Goal: Information Seeking & Learning: Find specific fact

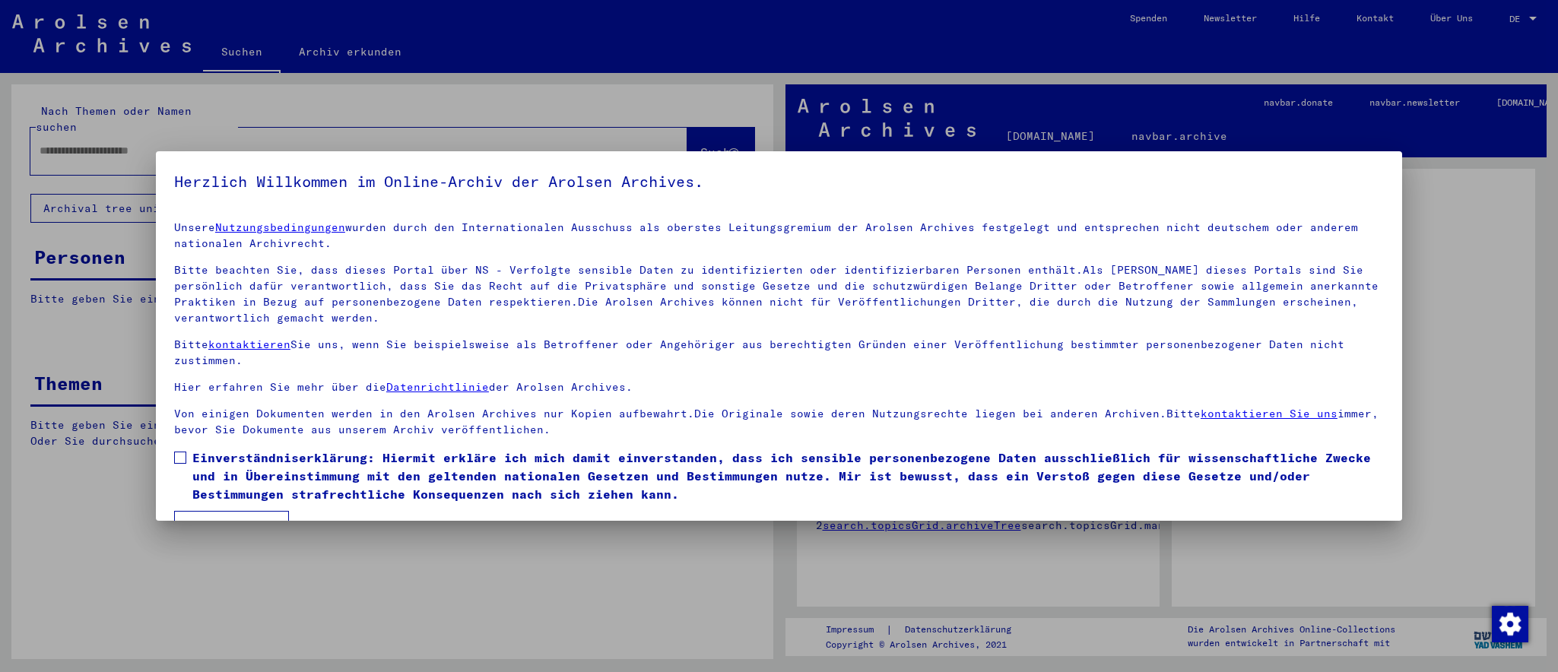
click at [178, 459] on span at bounding box center [180, 458] width 12 height 12
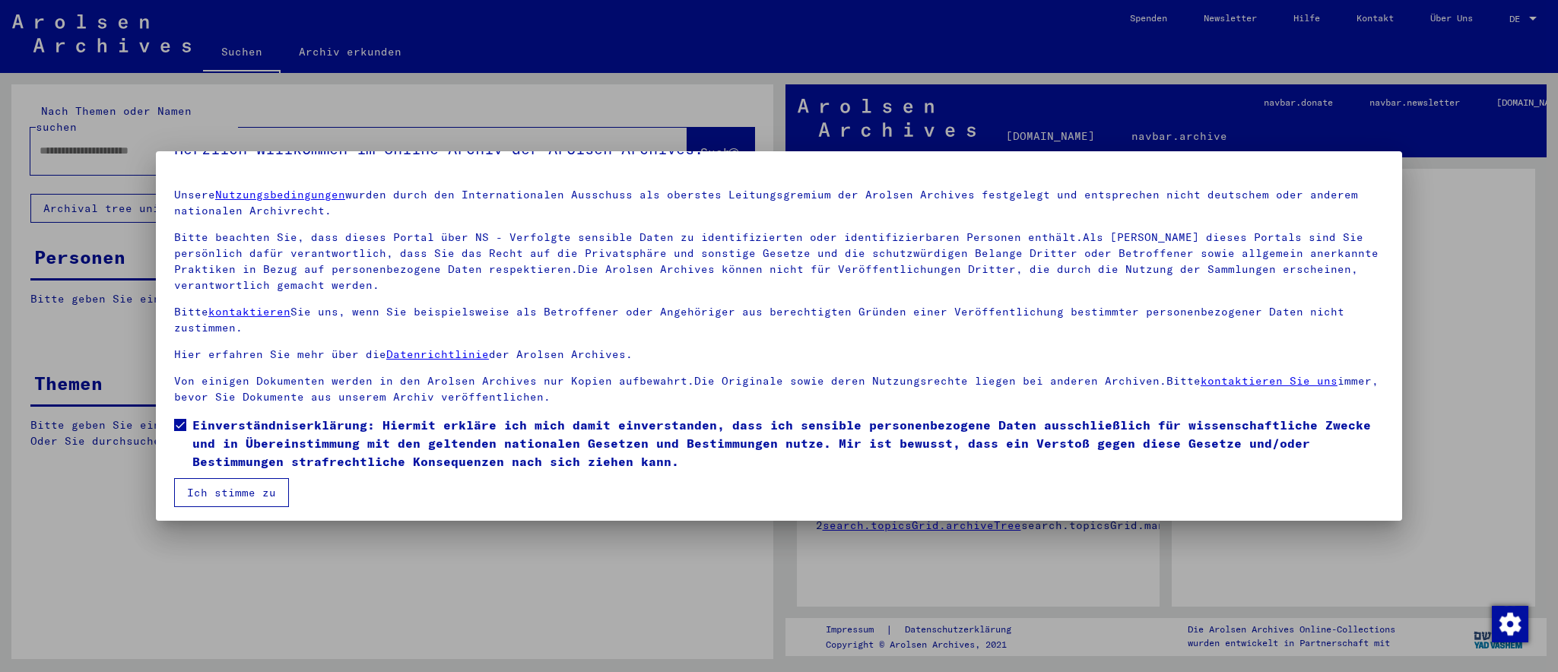
scroll to position [39, 0]
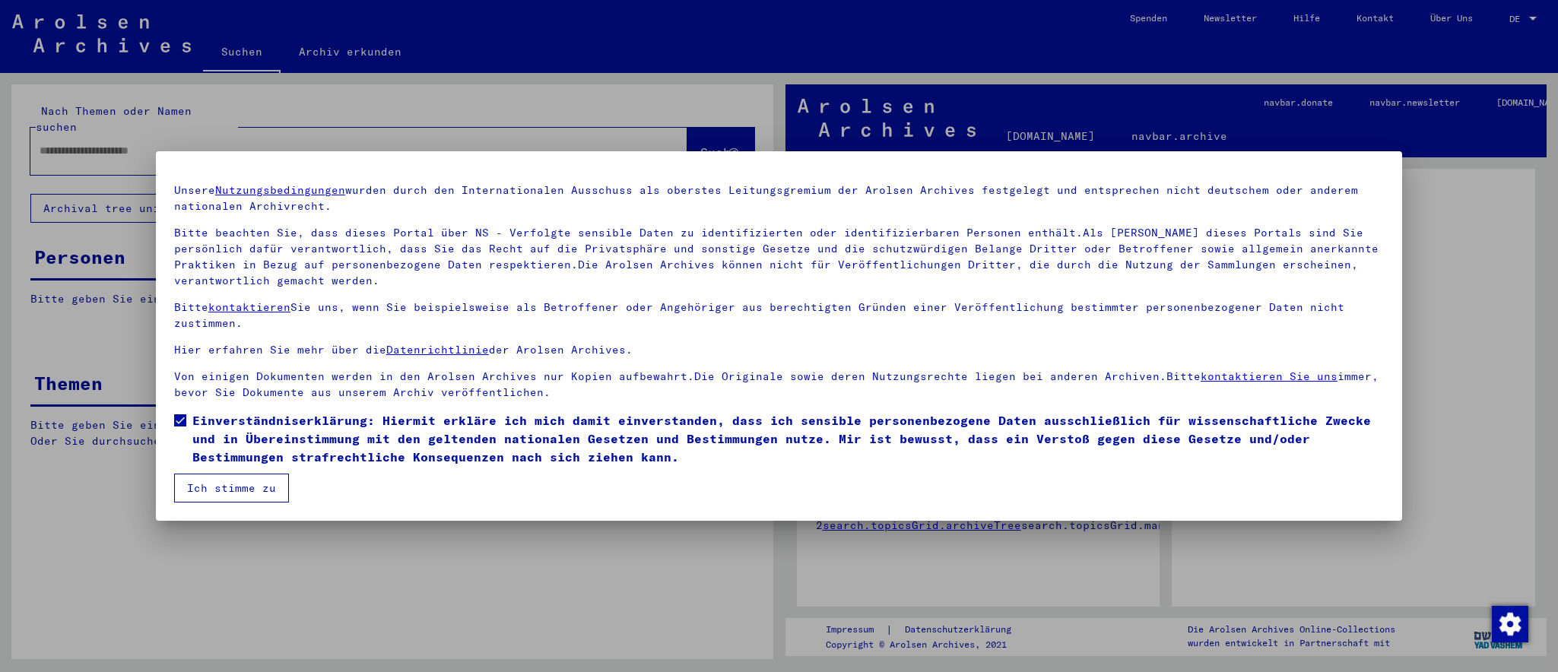
click at [203, 484] on button "Ich stimme zu" at bounding box center [231, 488] width 115 height 29
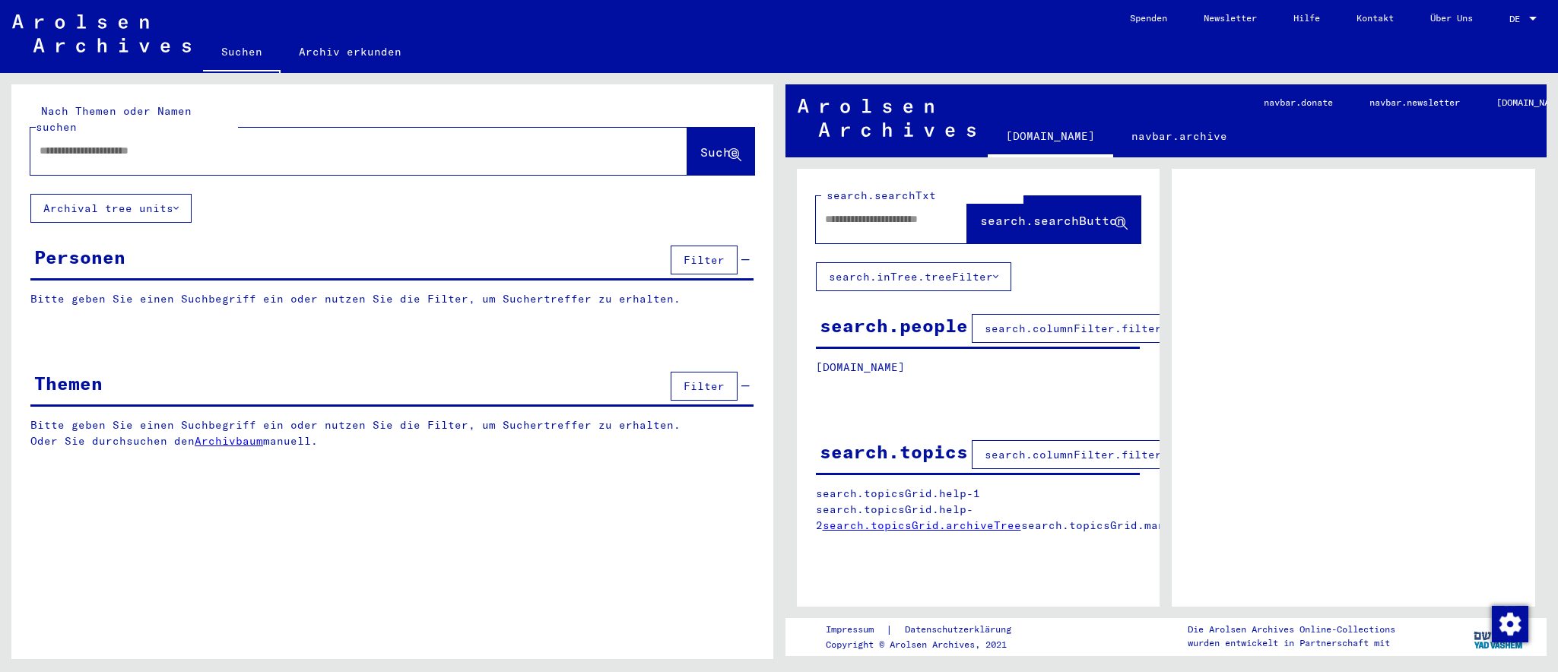
click at [120, 143] on input "text" at bounding box center [345, 151] width 611 height 16
type input "*"
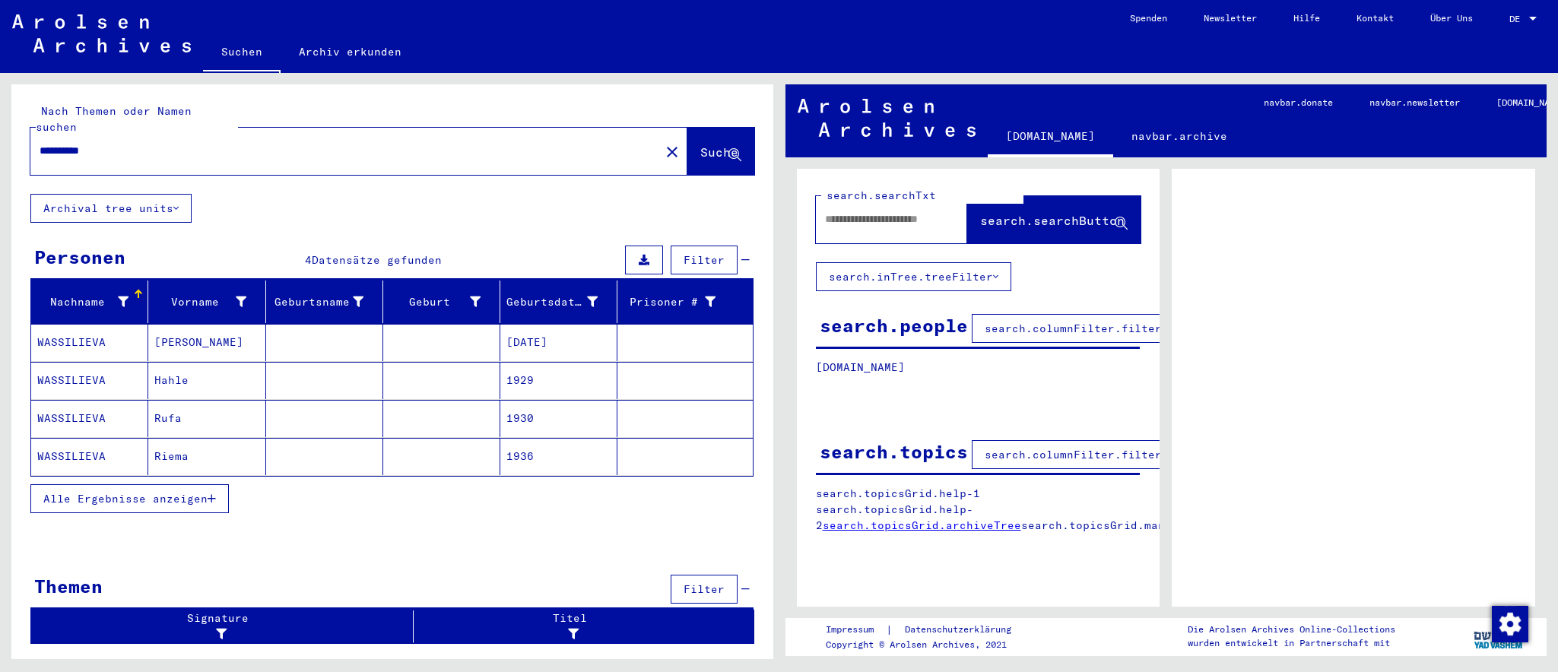
click at [157, 484] on button "Alle Ergebnisse anzeigen" at bounding box center [129, 498] width 198 height 29
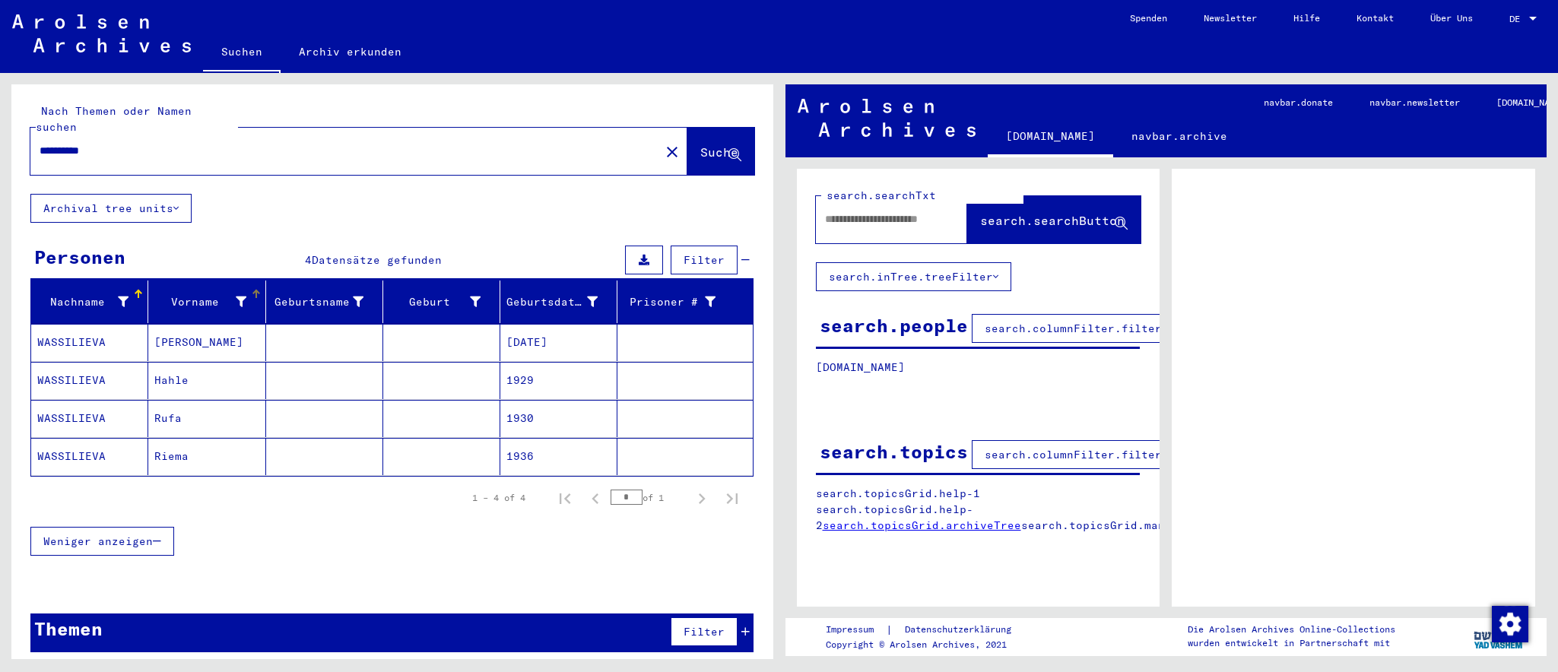
click at [252, 290] on div at bounding box center [256, 291] width 9 height 2
click at [132, 535] on span "Alle Ergebnisse anzeigen" at bounding box center [125, 542] width 164 height 14
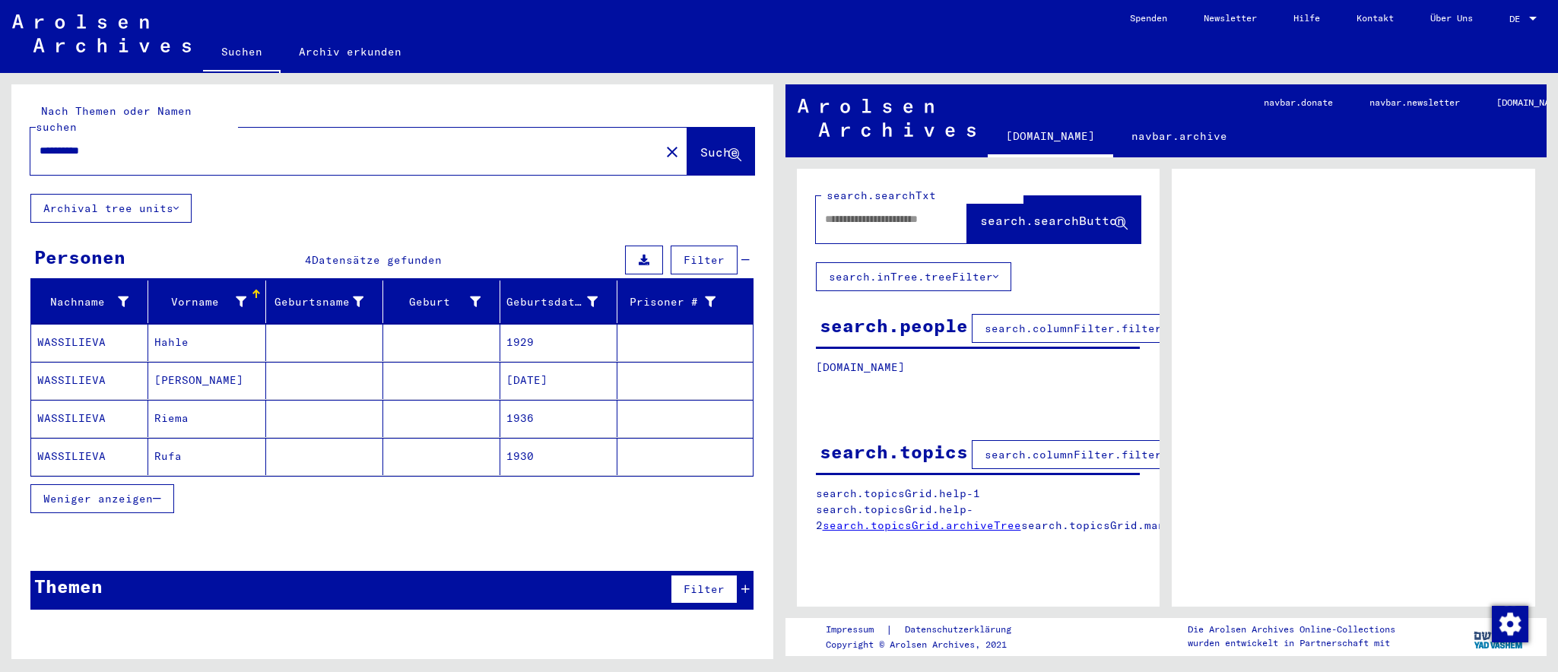
click at [134, 484] on button "Weniger anzeigen" at bounding box center [102, 498] width 144 height 29
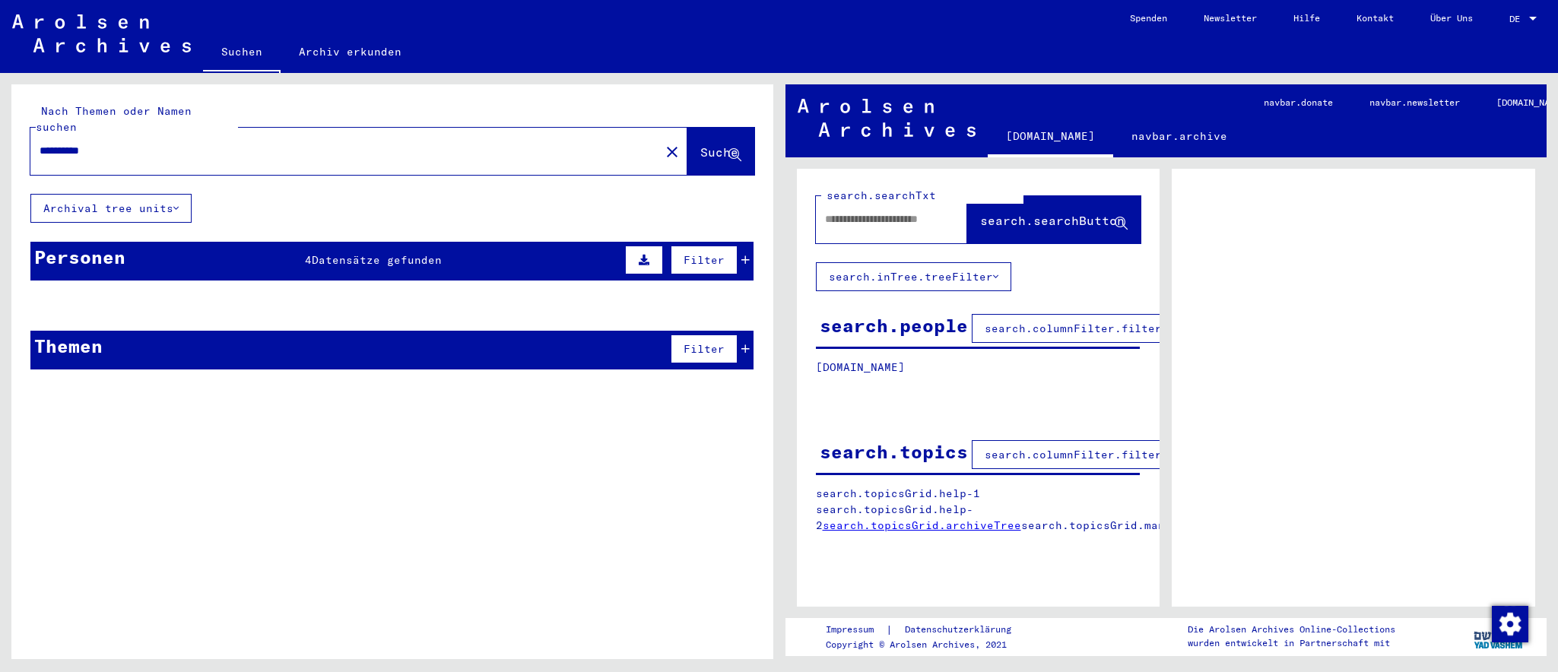
click at [214, 242] on div "Personen 4 Datensätze gefunden Filter" at bounding box center [391, 261] width 723 height 39
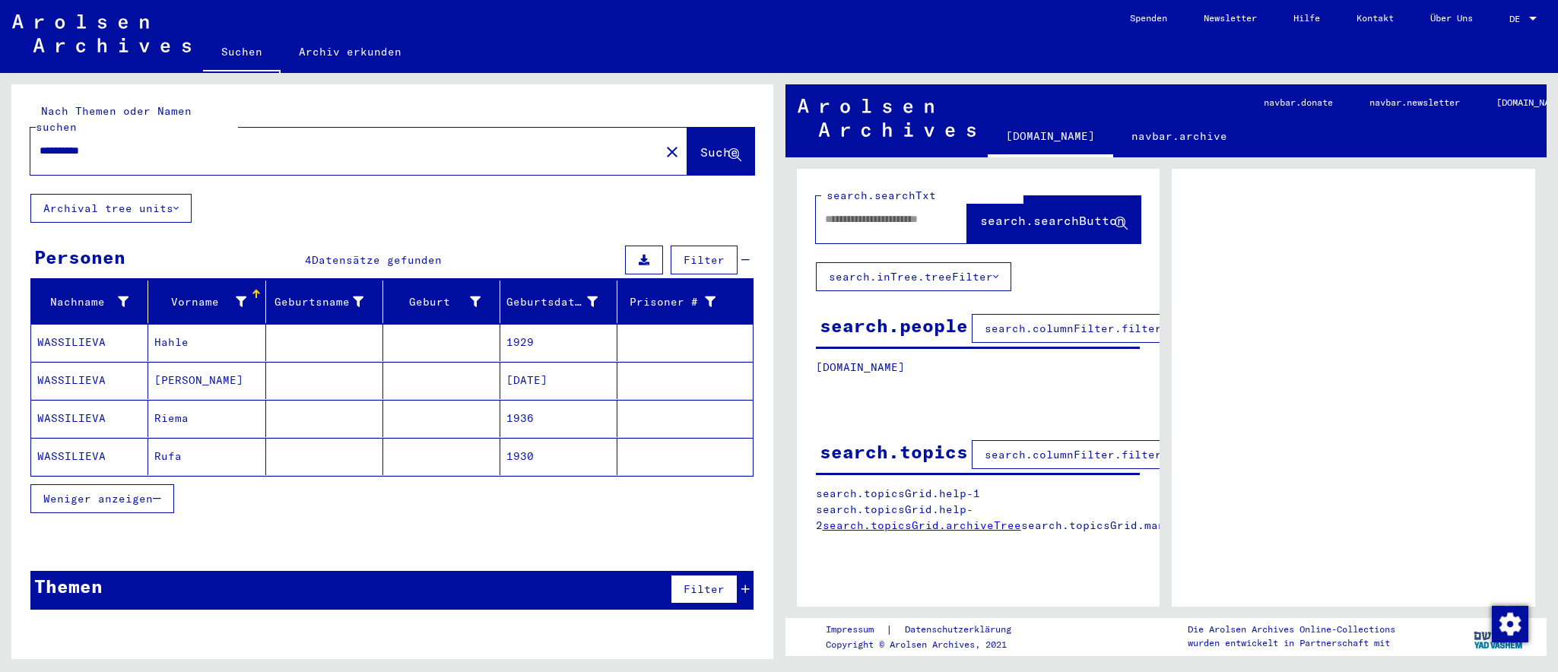
click at [103, 143] on input "**********" at bounding box center [345, 151] width 611 height 16
click at [729, 149] on icon at bounding box center [735, 155] width 13 height 13
click at [40, 143] on input "**********" at bounding box center [345, 151] width 611 height 16
click at [46, 143] on input "**********" at bounding box center [345, 151] width 611 height 16
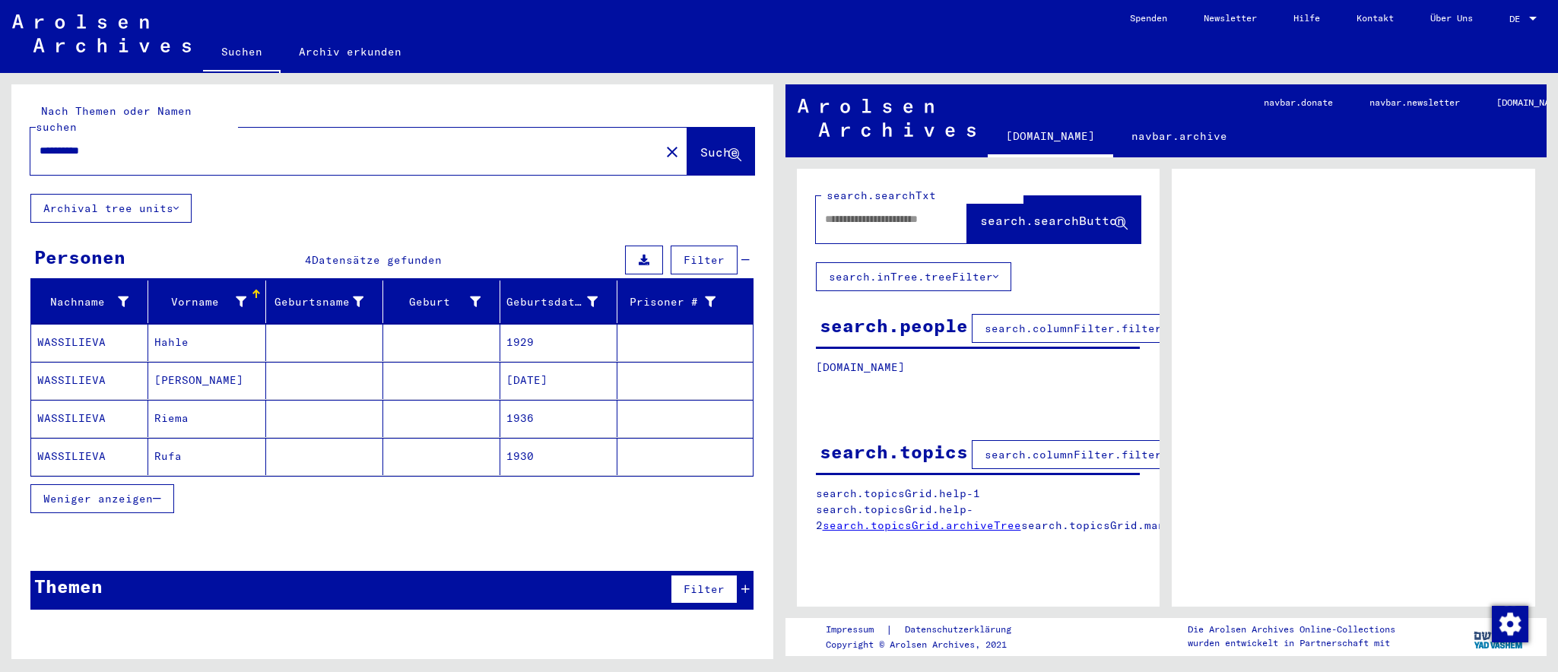
drag, startPoint x: 46, startPoint y: 136, endPoint x: 36, endPoint y: 136, distance: 9.9
click at [40, 143] on input "**********" at bounding box center [345, 151] width 611 height 16
type input "**********"
click at [700, 145] on span "Suche" at bounding box center [719, 152] width 38 height 15
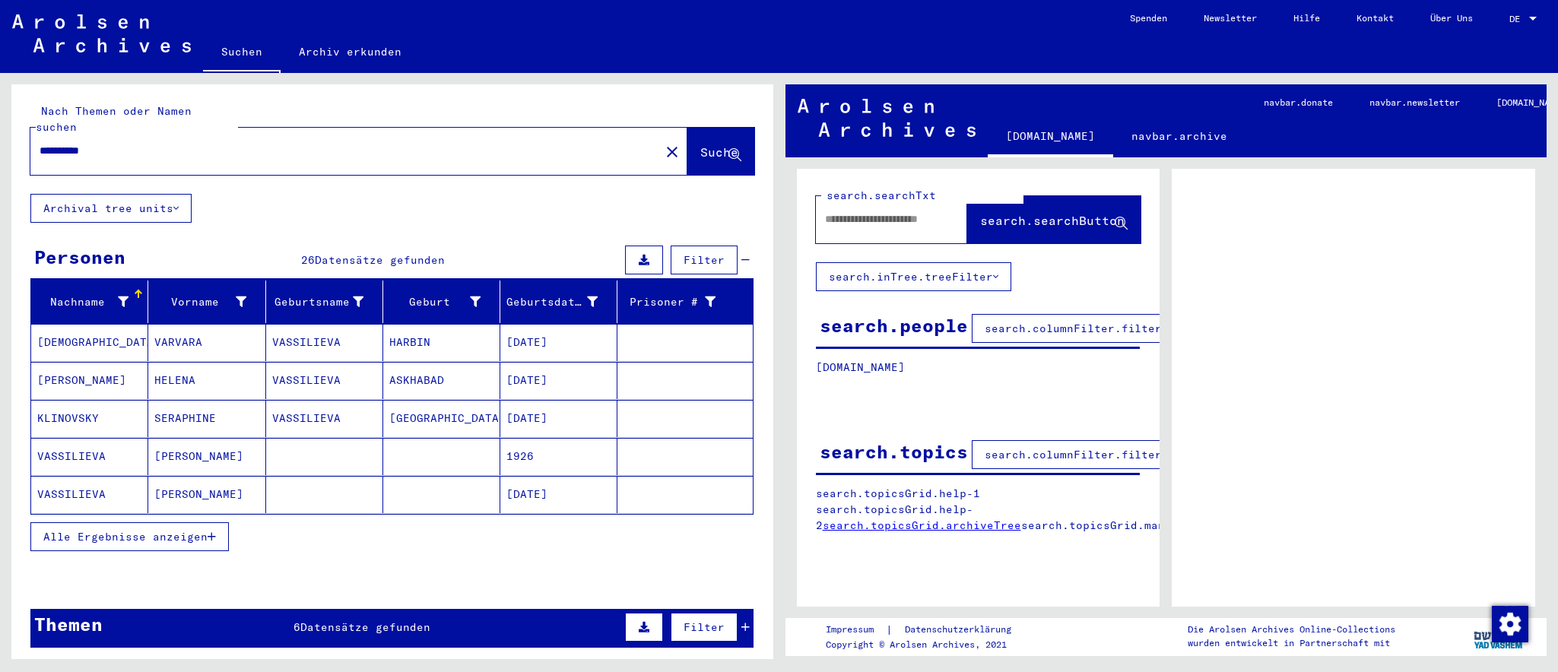
click at [118, 522] on button "Alle Ergebnisse anzeigen" at bounding box center [129, 536] width 198 height 29
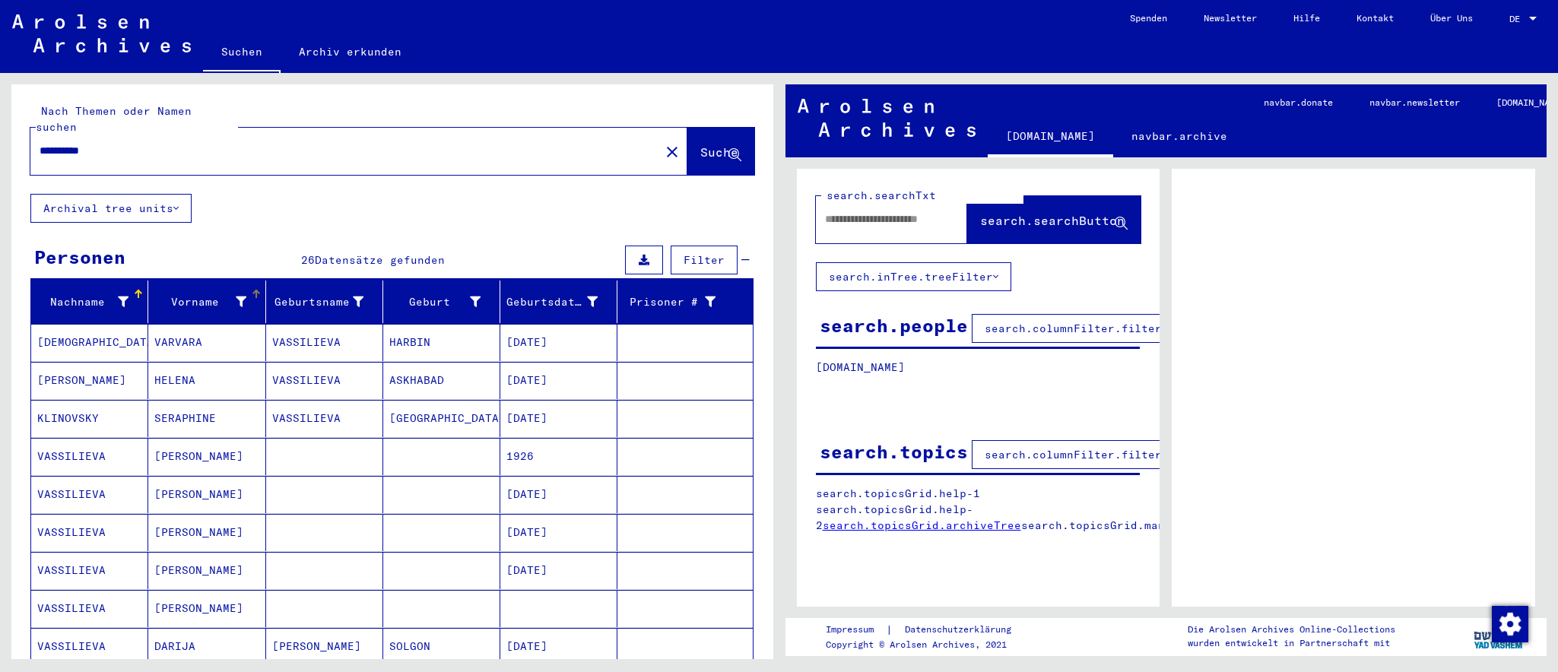
click at [252, 290] on div at bounding box center [256, 291] width 9 height 2
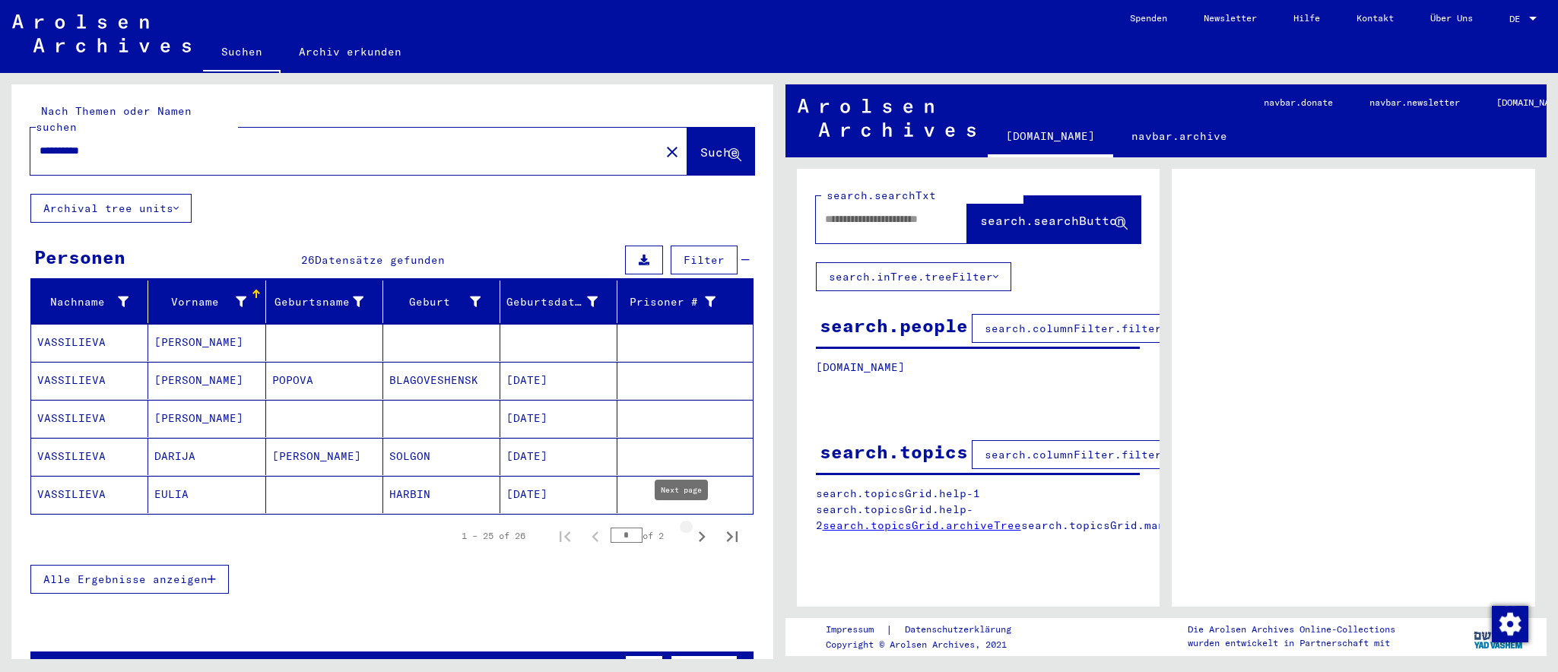
click at [699, 532] on icon "Next page" at bounding box center [702, 537] width 7 height 11
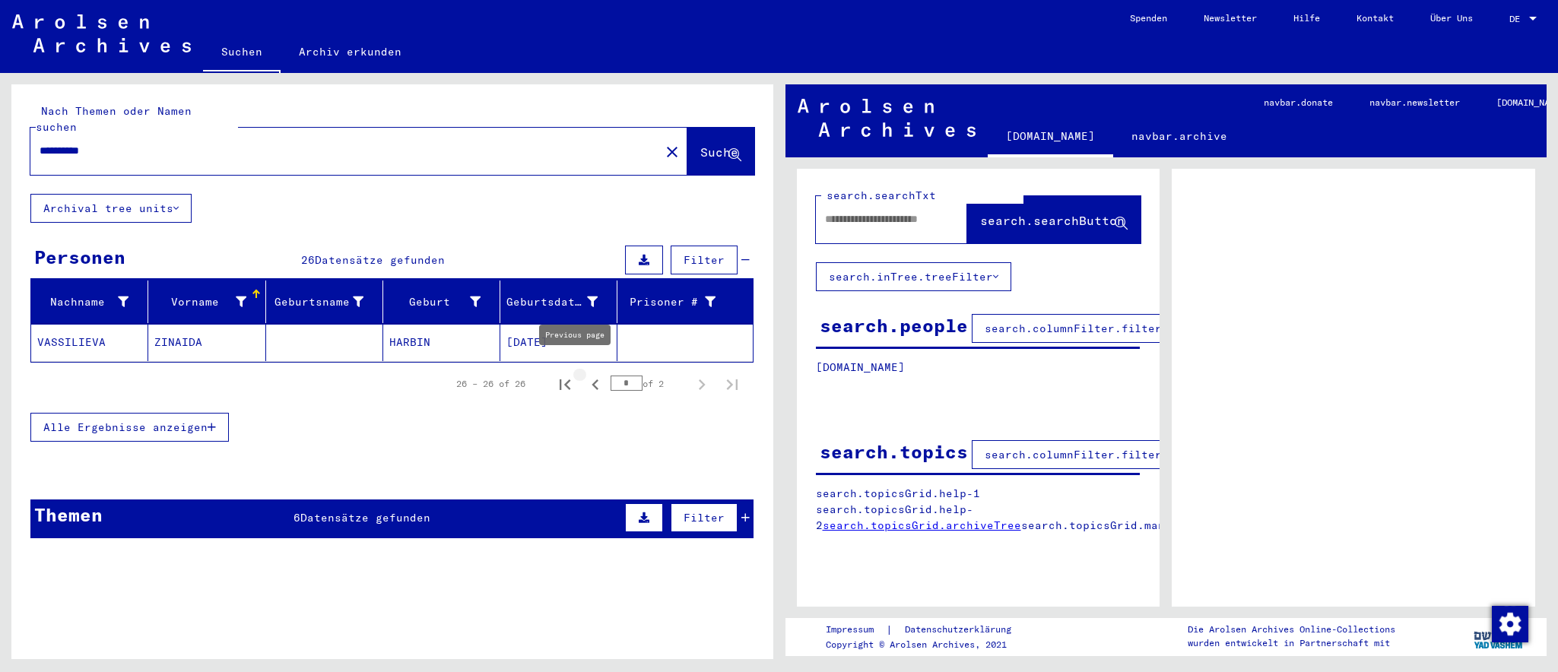
click at [585, 374] on icon "Previous page" at bounding box center [595, 384] width 21 height 21
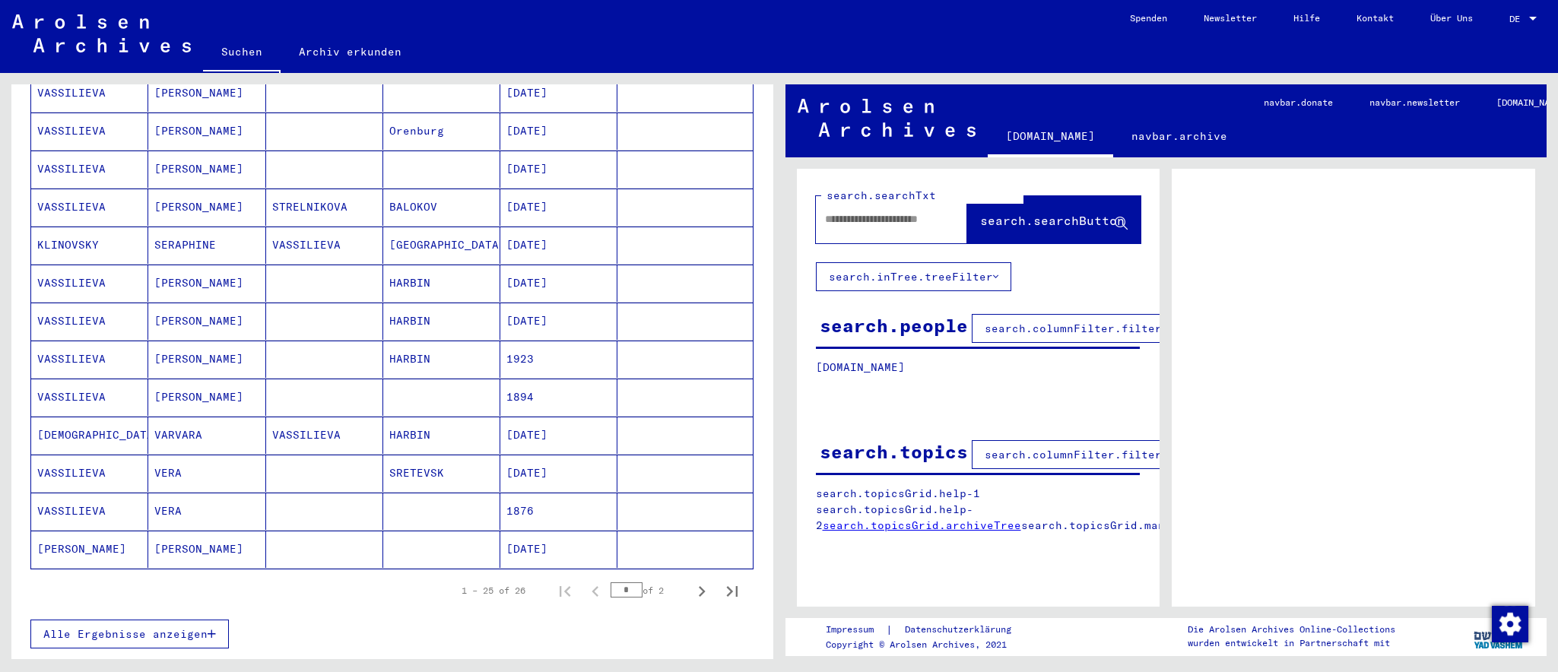
scroll to position [753, 0]
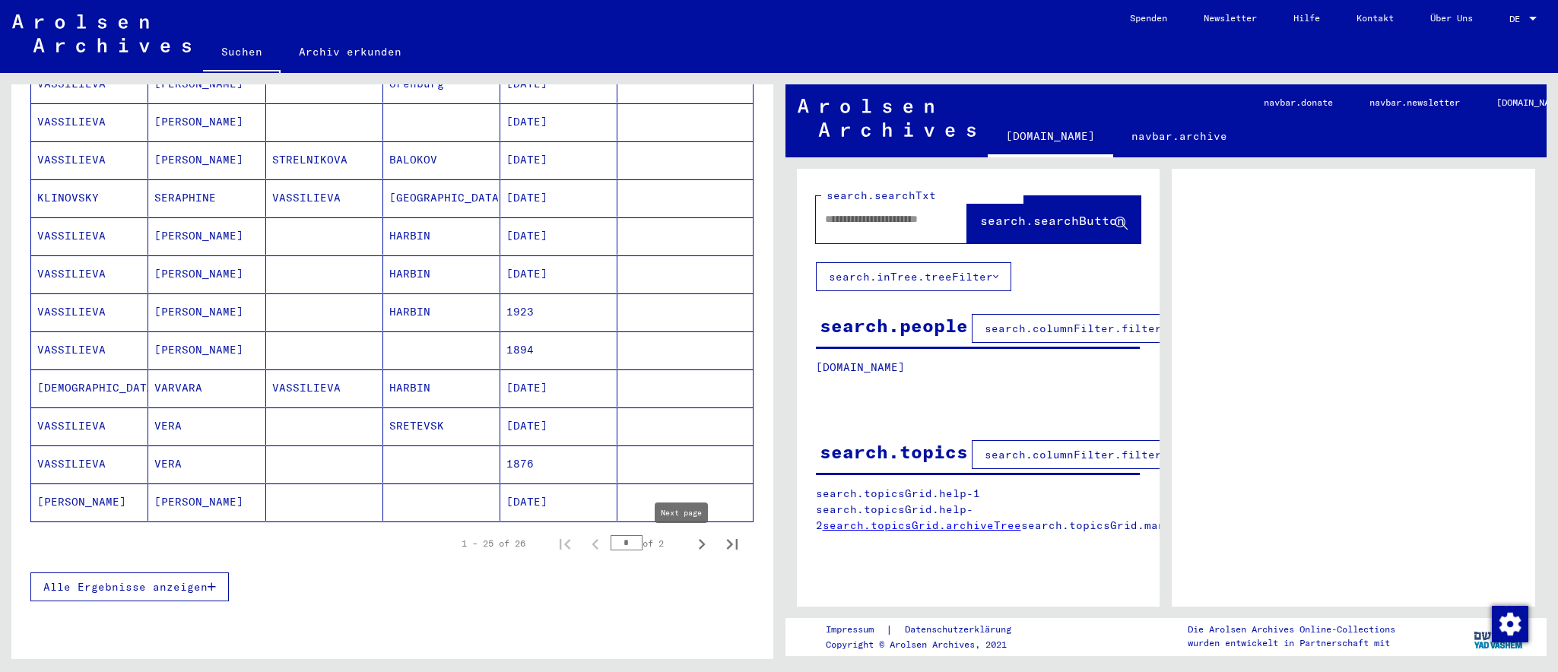
click at [699, 547] on icon "Next page" at bounding box center [702, 544] width 7 height 11
type input "*"
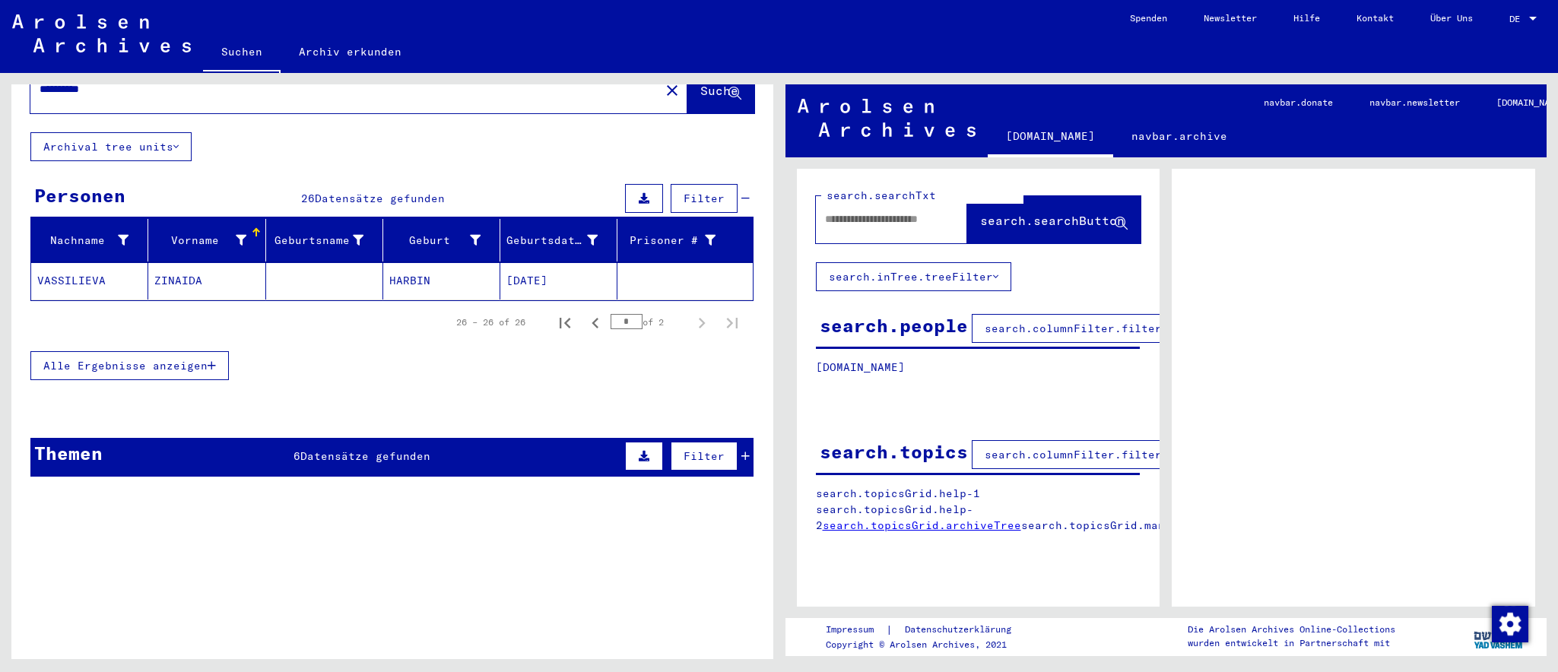
scroll to position [0, 0]
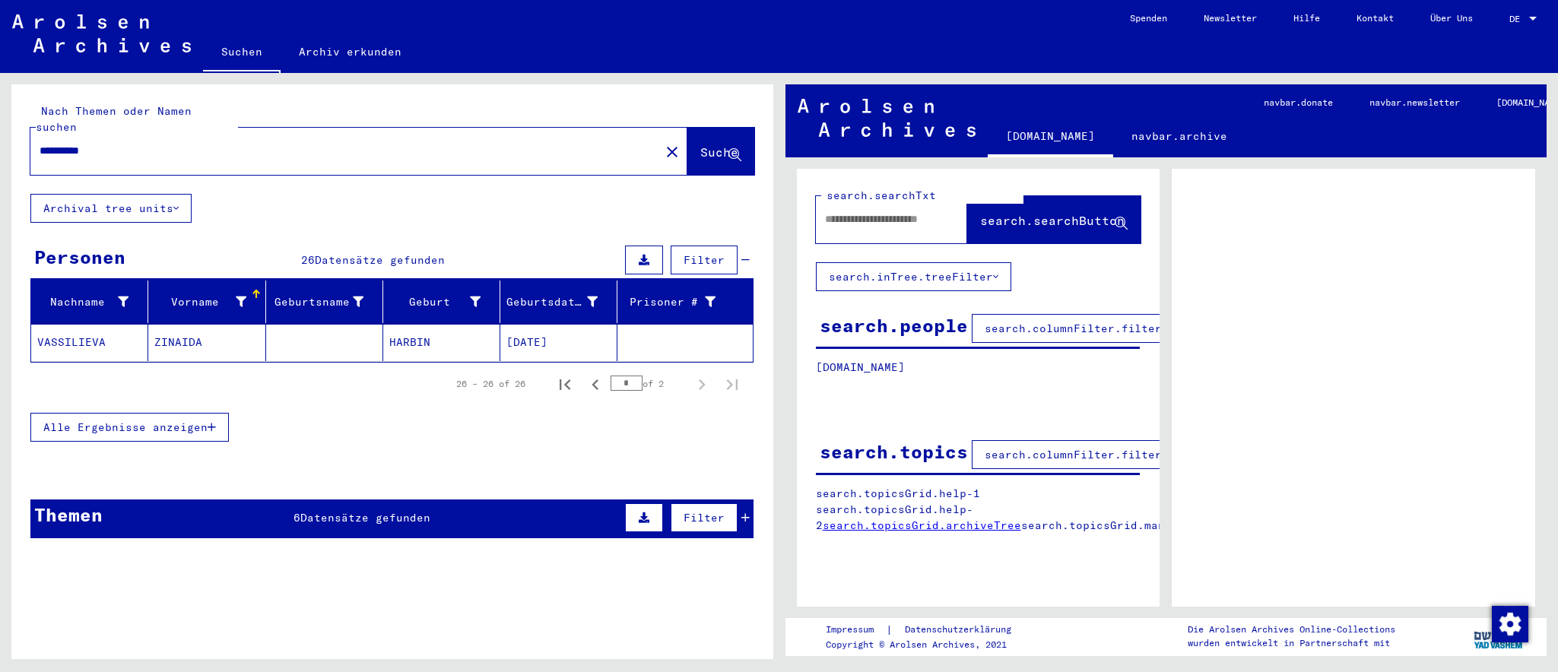
click at [65, 143] on input "**********" at bounding box center [345, 151] width 611 height 16
type input "*********"
click at [707, 145] on span "Suche" at bounding box center [719, 152] width 38 height 15
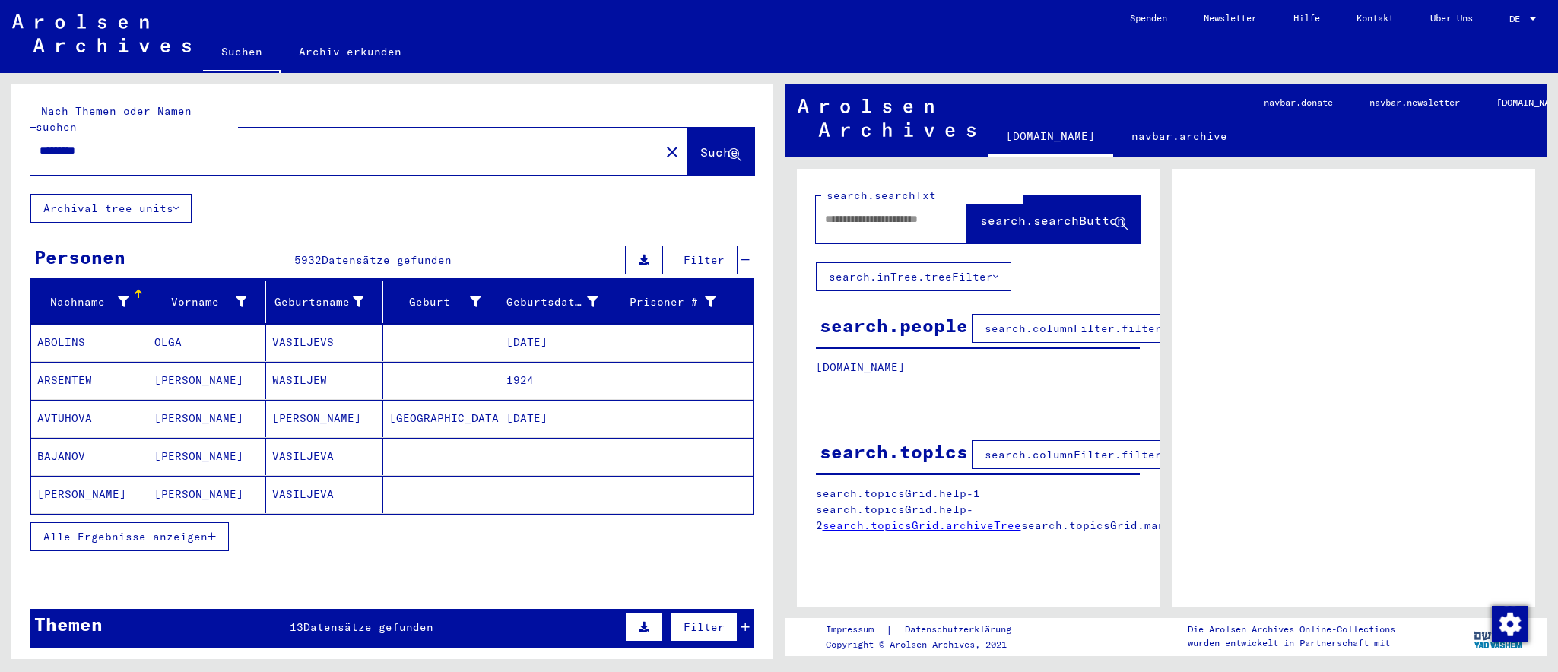
click at [113, 530] on span "Alle Ergebnisse anzeigen" at bounding box center [125, 537] width 164 height 14
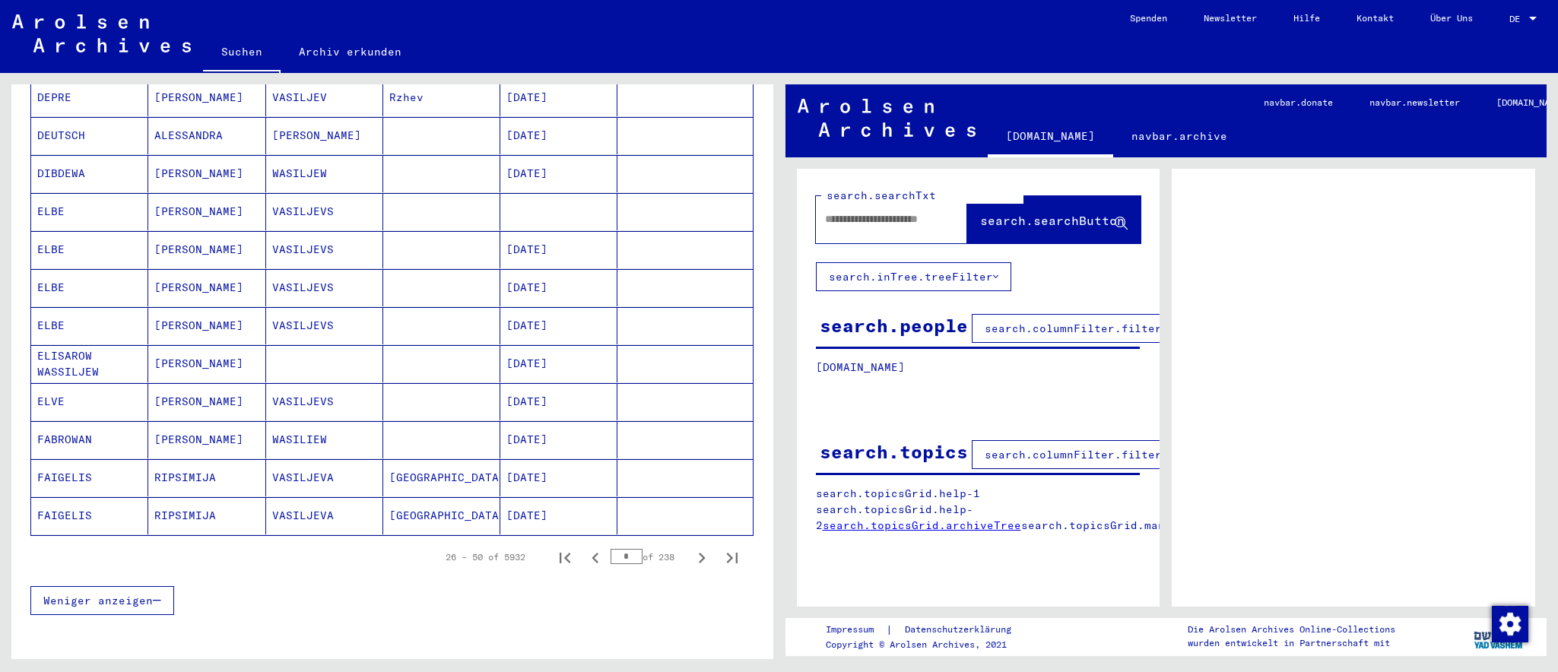
scroll to position [753, 0]
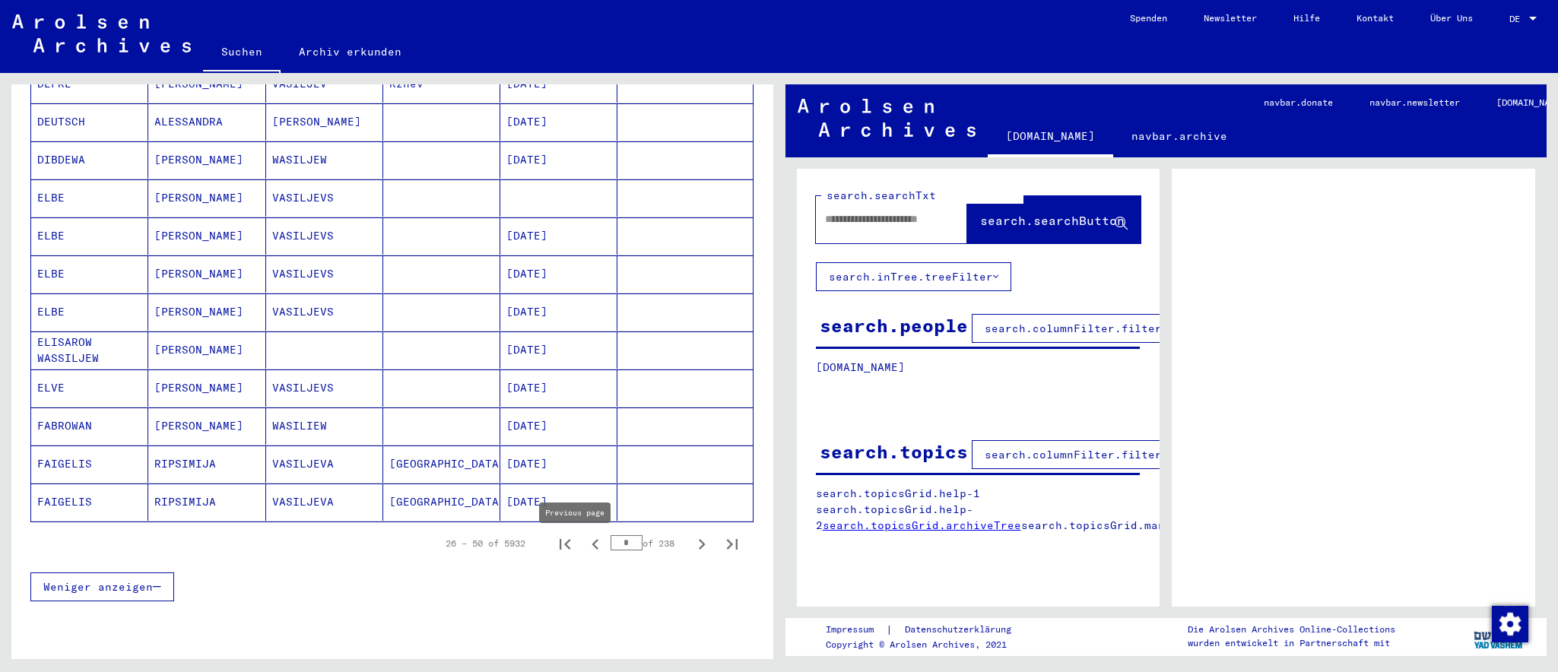
click at [585, 555] on icon "Previous page" at bounding box center [595, 544] width 21 height 21
click at [691, 543] on icon "Next page" at bounding box center [701, 544] width 21 height 21
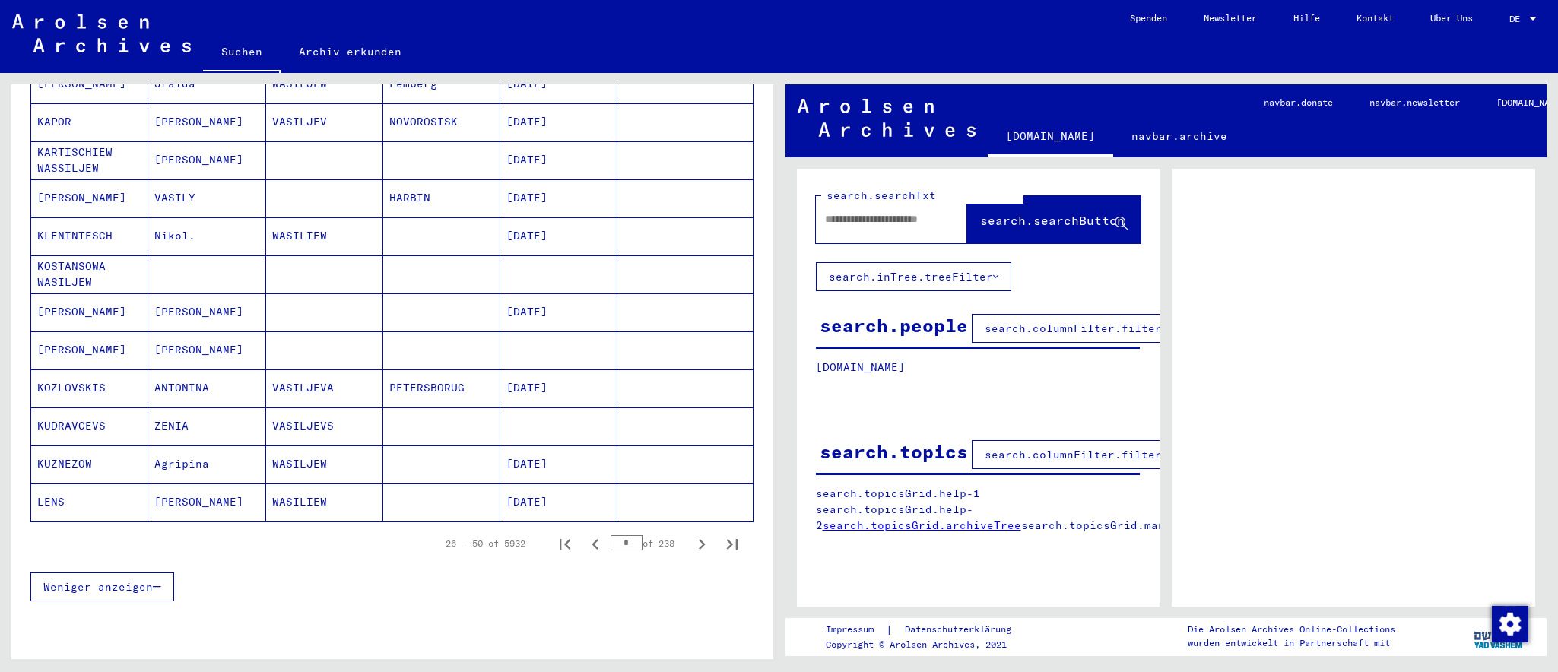
click at [691, 543] on icon "Next page" at bounding box center [701, 544] width 21 height 21
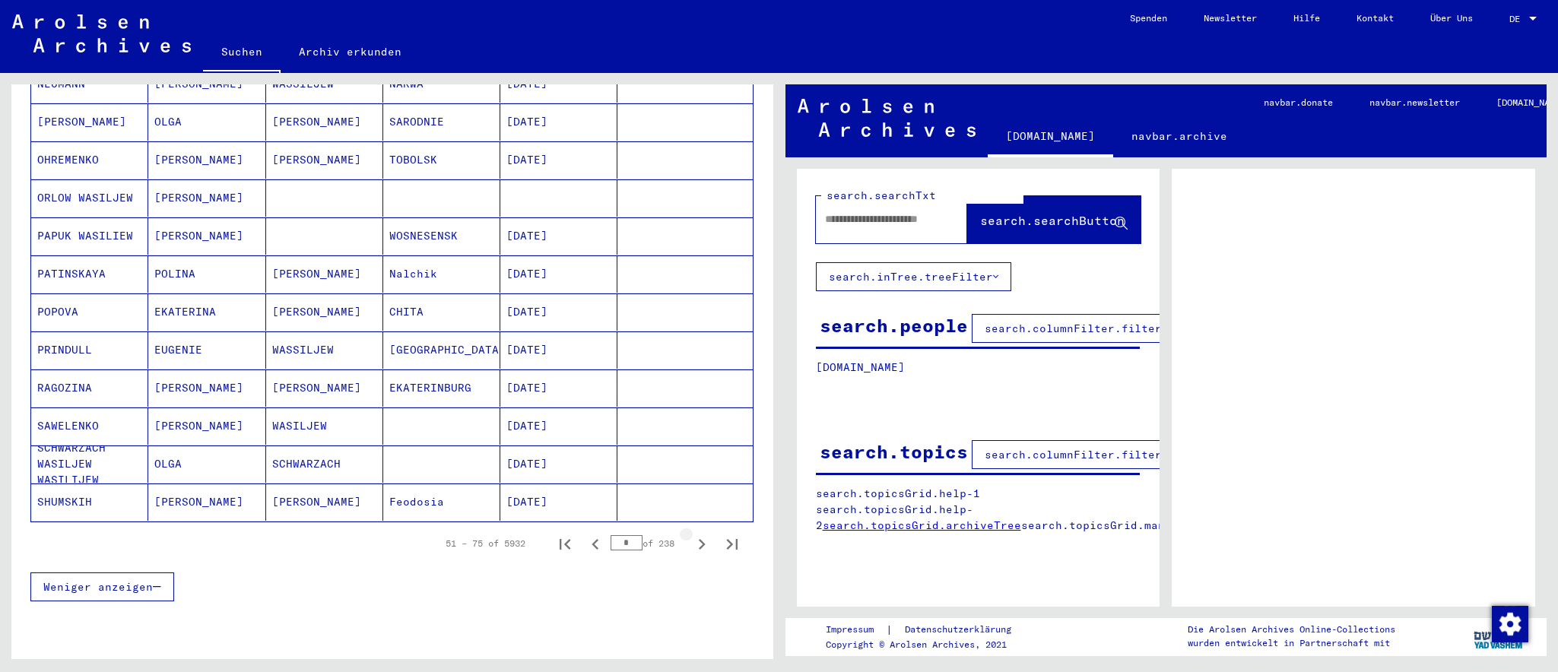
click at [691, 543] on icon "Next page" at bounding box center [701, 544] width 21 height 21
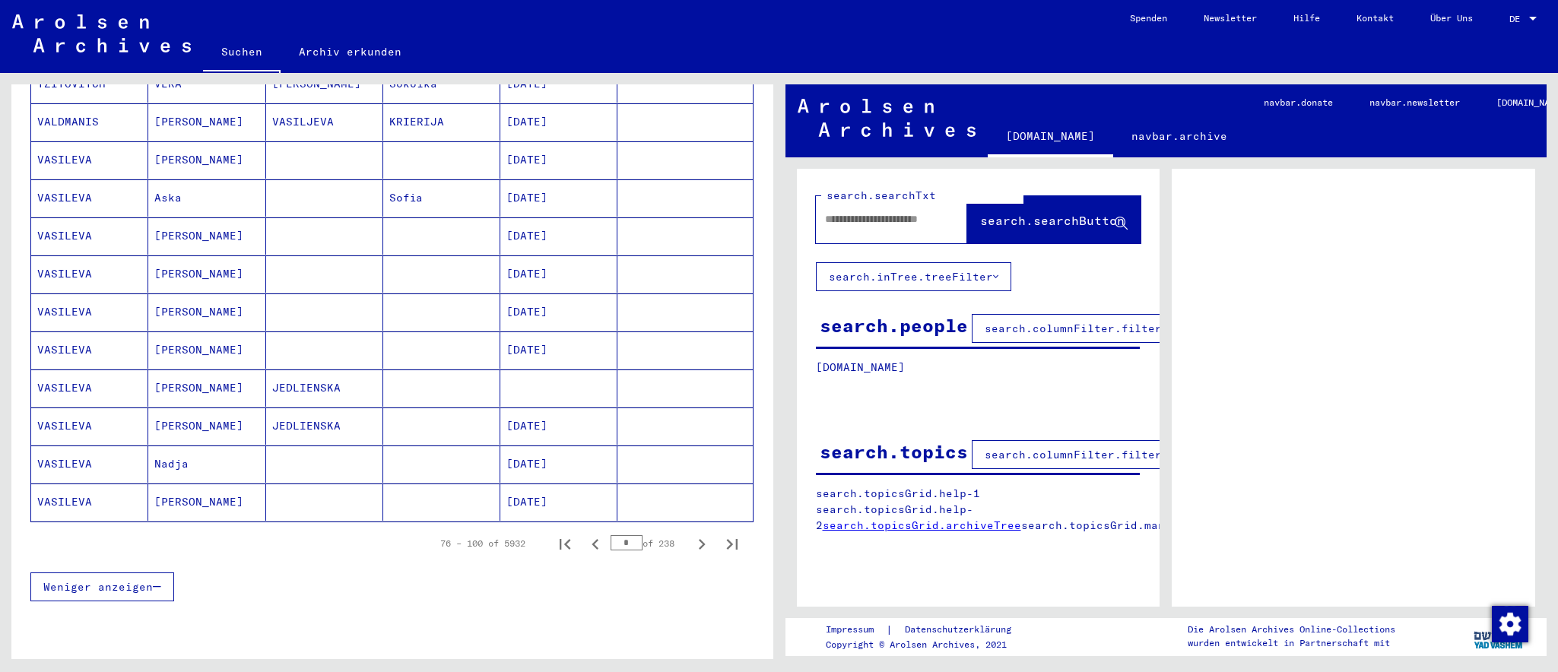
drag, startPoint x: 687, startPoint y: 543, endPoint x: 339, endPoint y: 595, distance: 351.5
click at [345, 604] on div "Nachname Vorname Geburtsname Geburt‏ Geburtsdatum Prisoner # SMIRNOW WASSILJEW …" at bounding box center [393, 68] width 726 height 1081
click at [691, 545] on icon "Next page" at bounding box center [701, 544] width 21 height 21
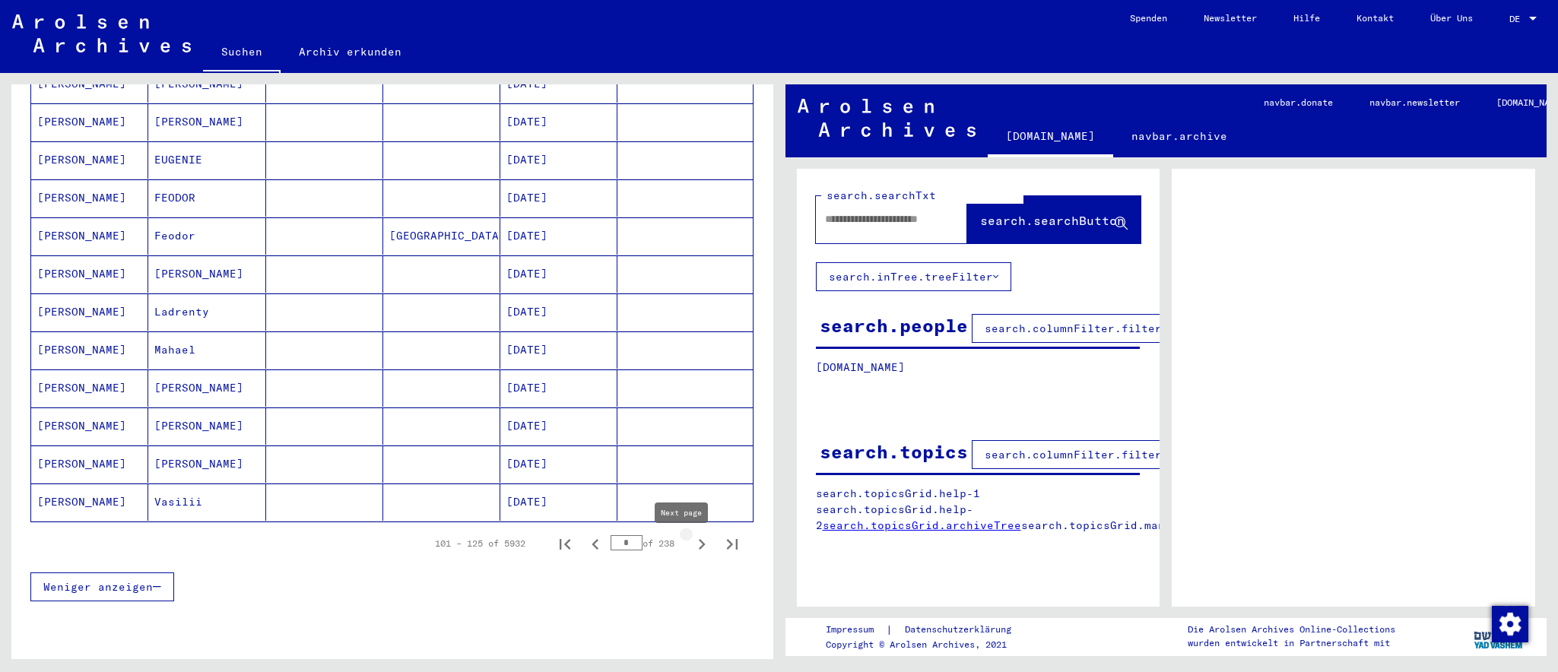
click at [691, 547] on icon "Next page" at bounding box center [701, 544] width 21 height 21
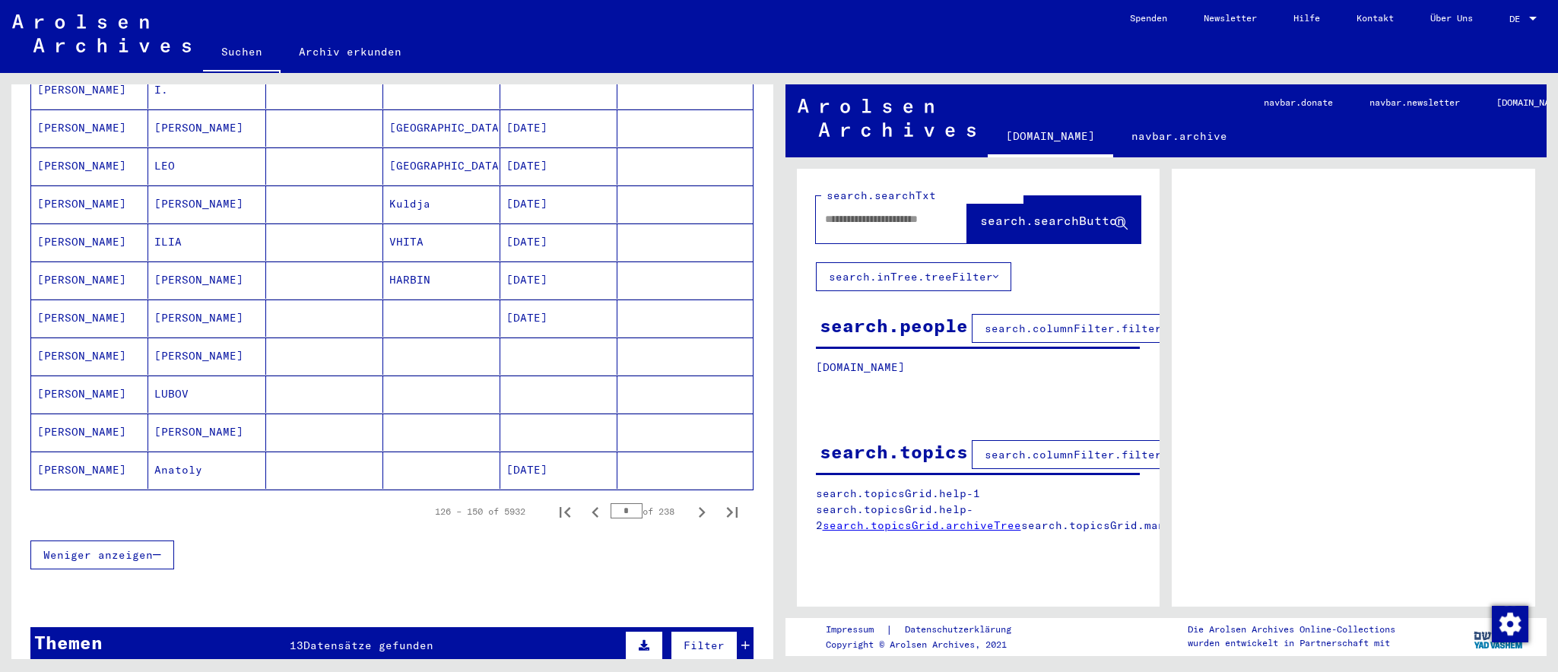
scroll to position [828, 0]
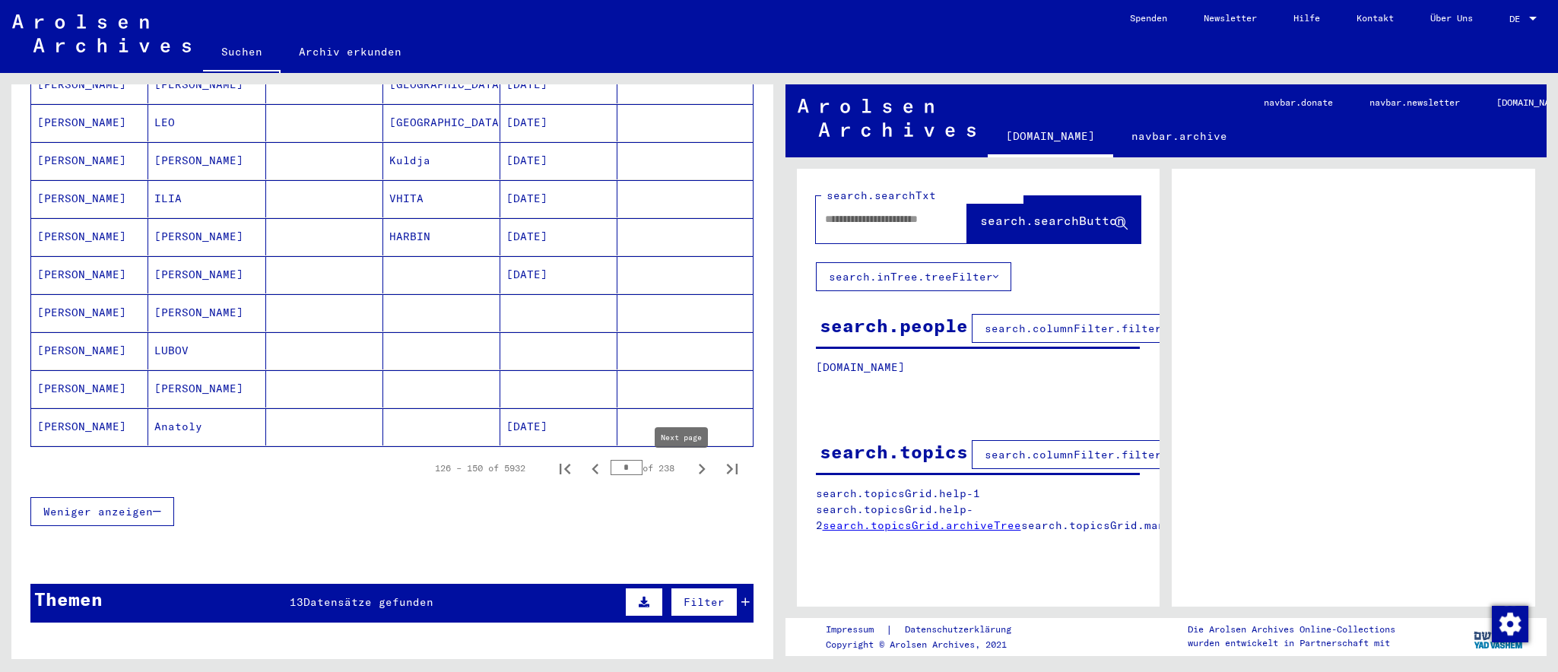
click at [691, 475] on icon "Next page" at bounding box center [701, 469] width 21 height 21
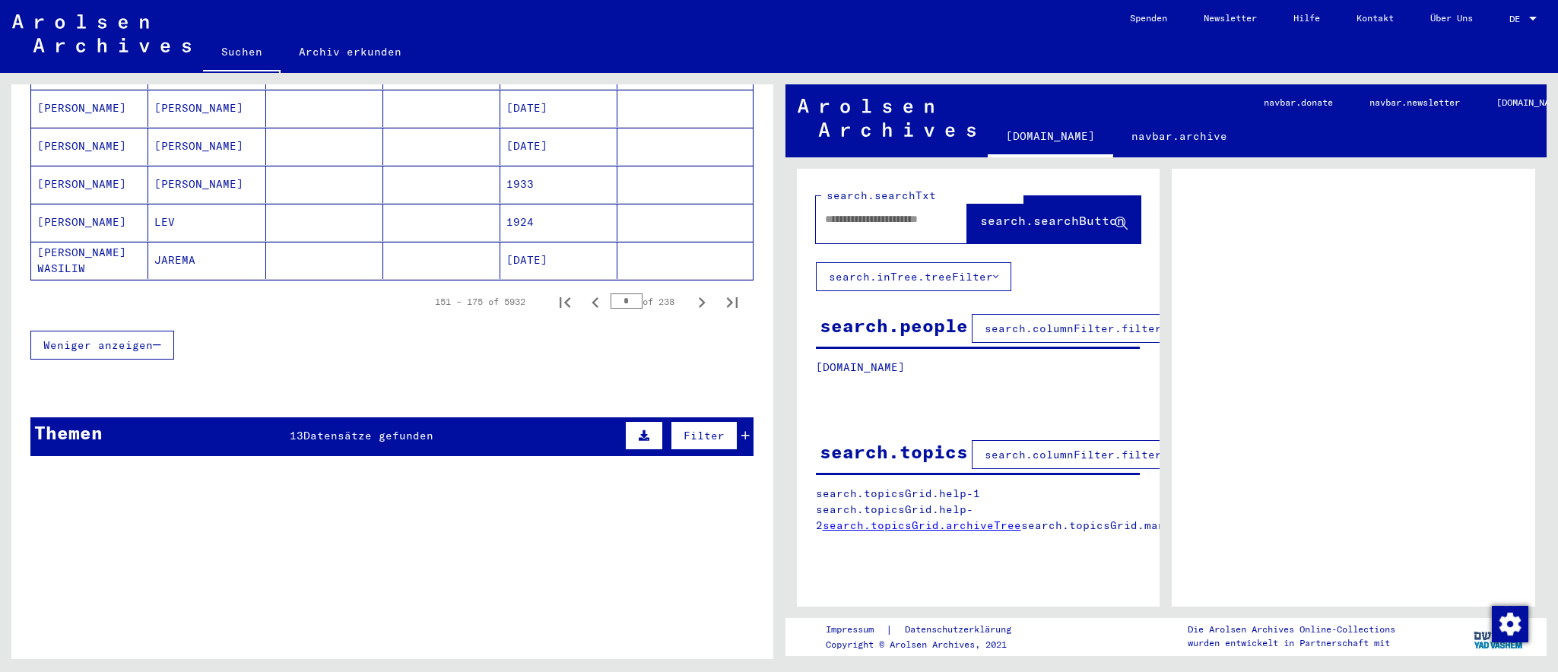
scroll to position [859, 0]
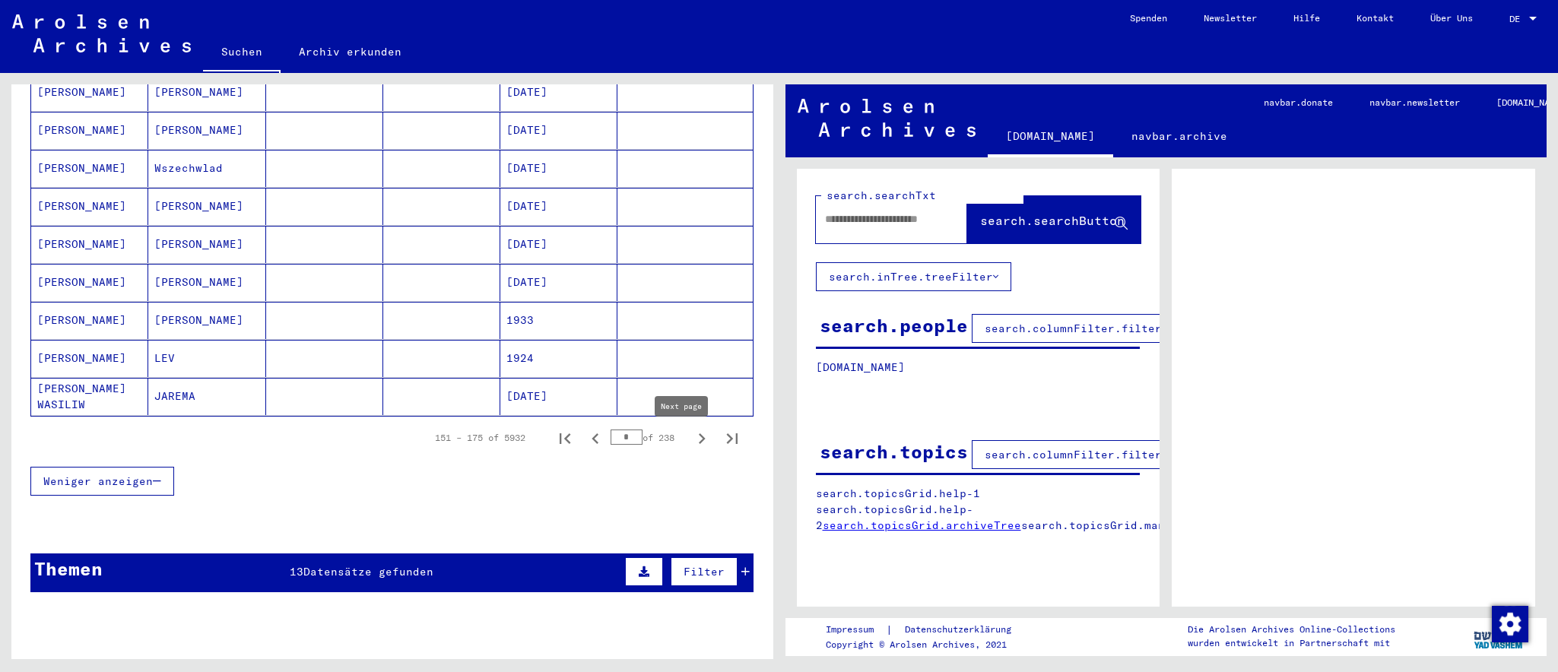
click at [691, 435] on icon "Next page" at bounding box center [701, 438] width 21 height 21
type input "*"
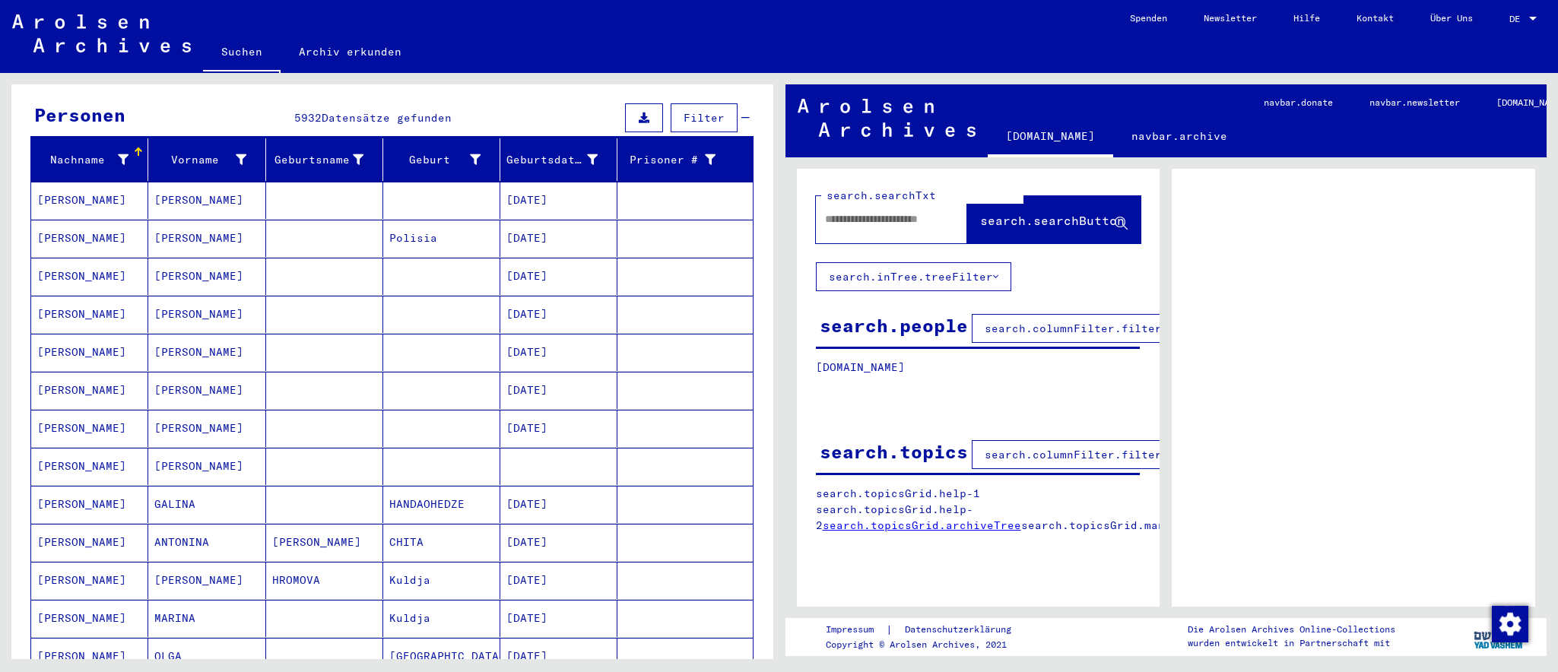
scroll to position [106, 0]
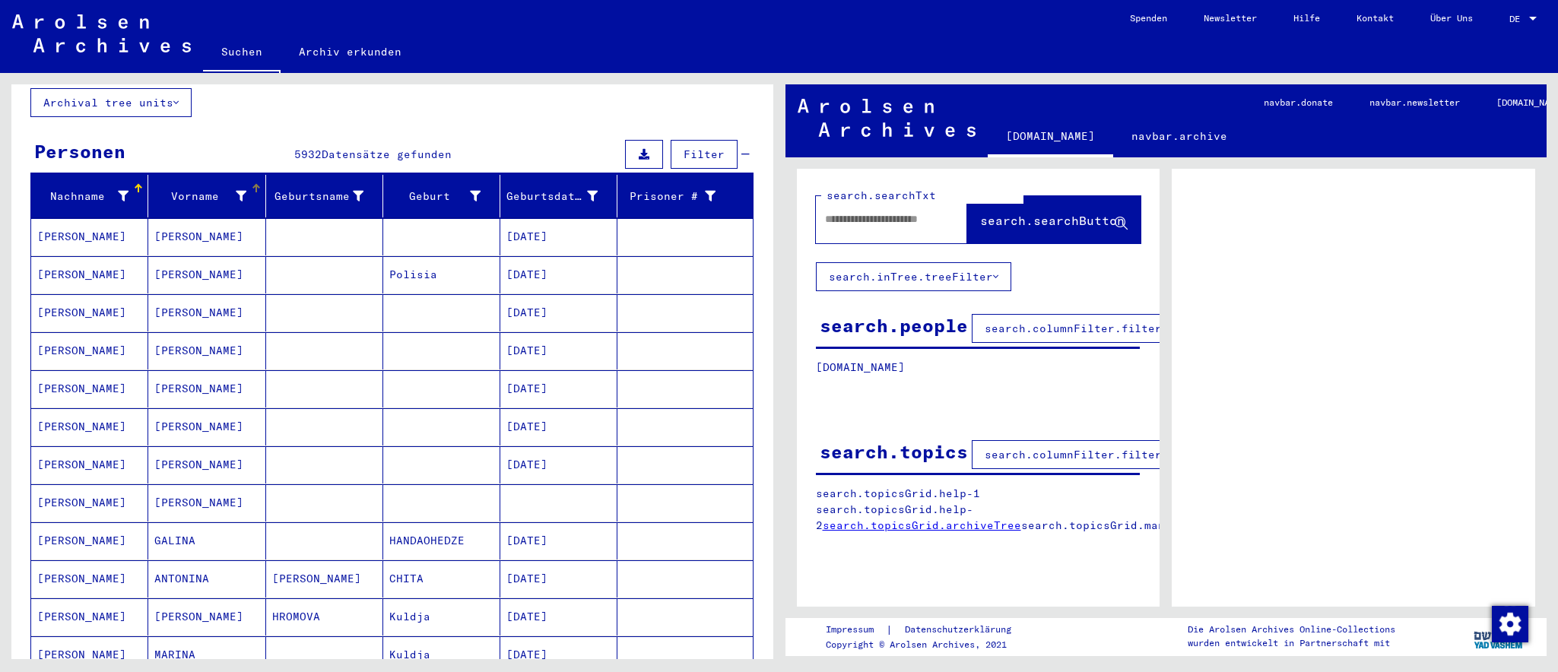
click at [236, 191] on icon at bounding box center [241, 196] width 11 height 11
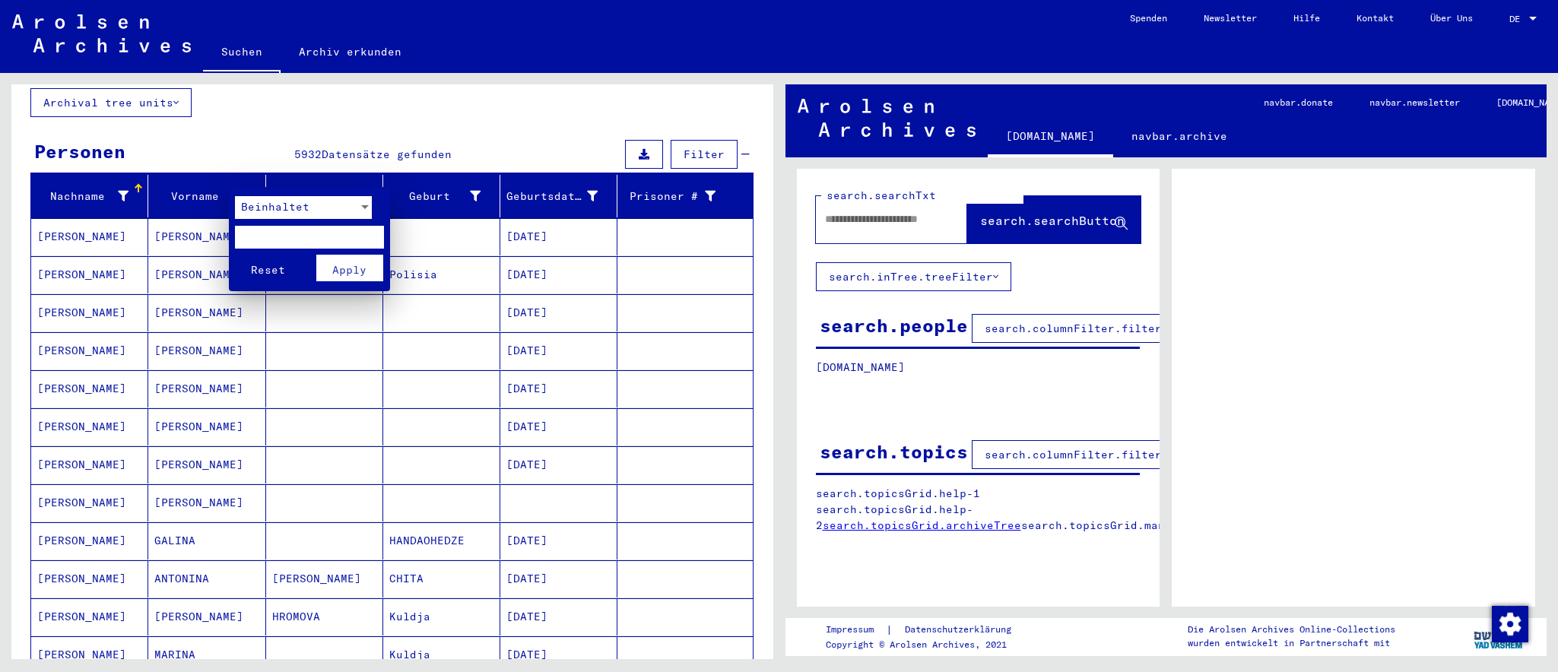
click at [283, 210] on span "Beinhaltet" at bounding box center [275, 207] width 68 height 14
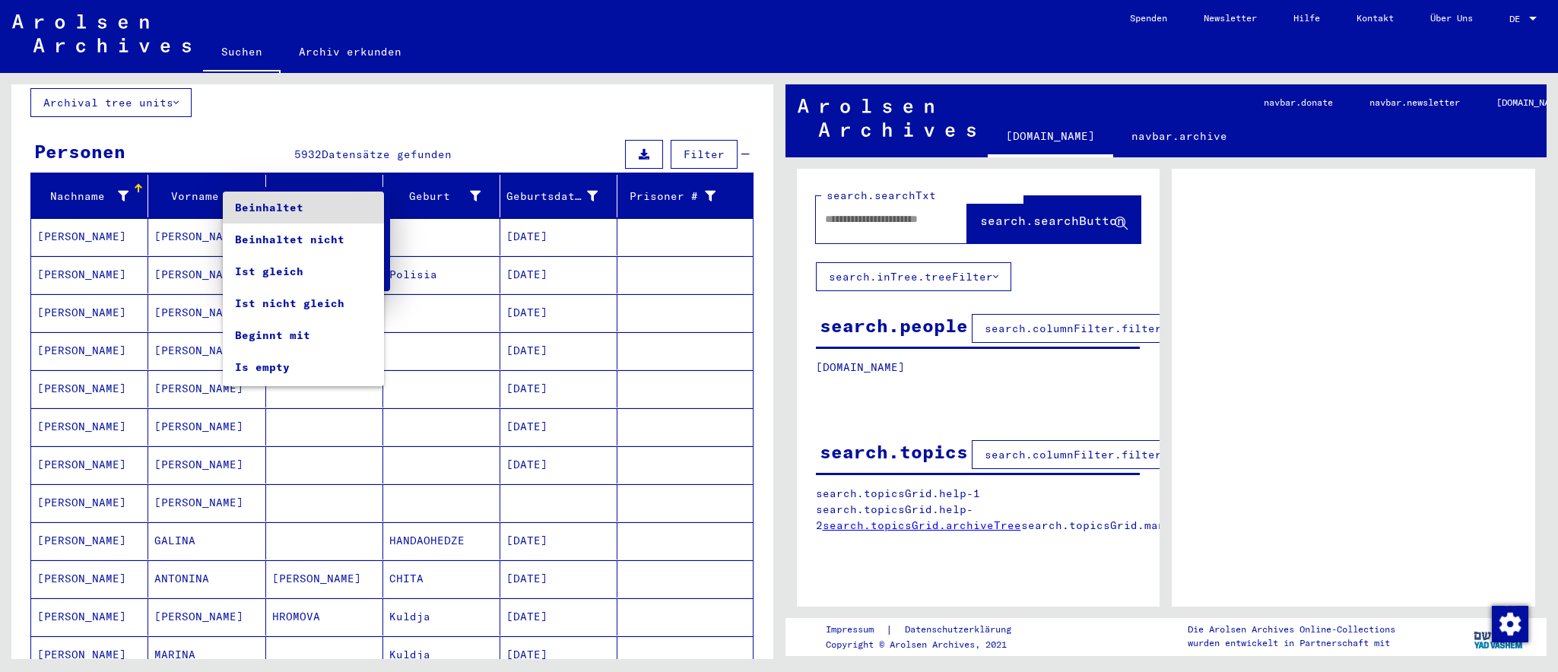
click at [591, 104] on div at bounding box center [779, 336] width 1558 height 672
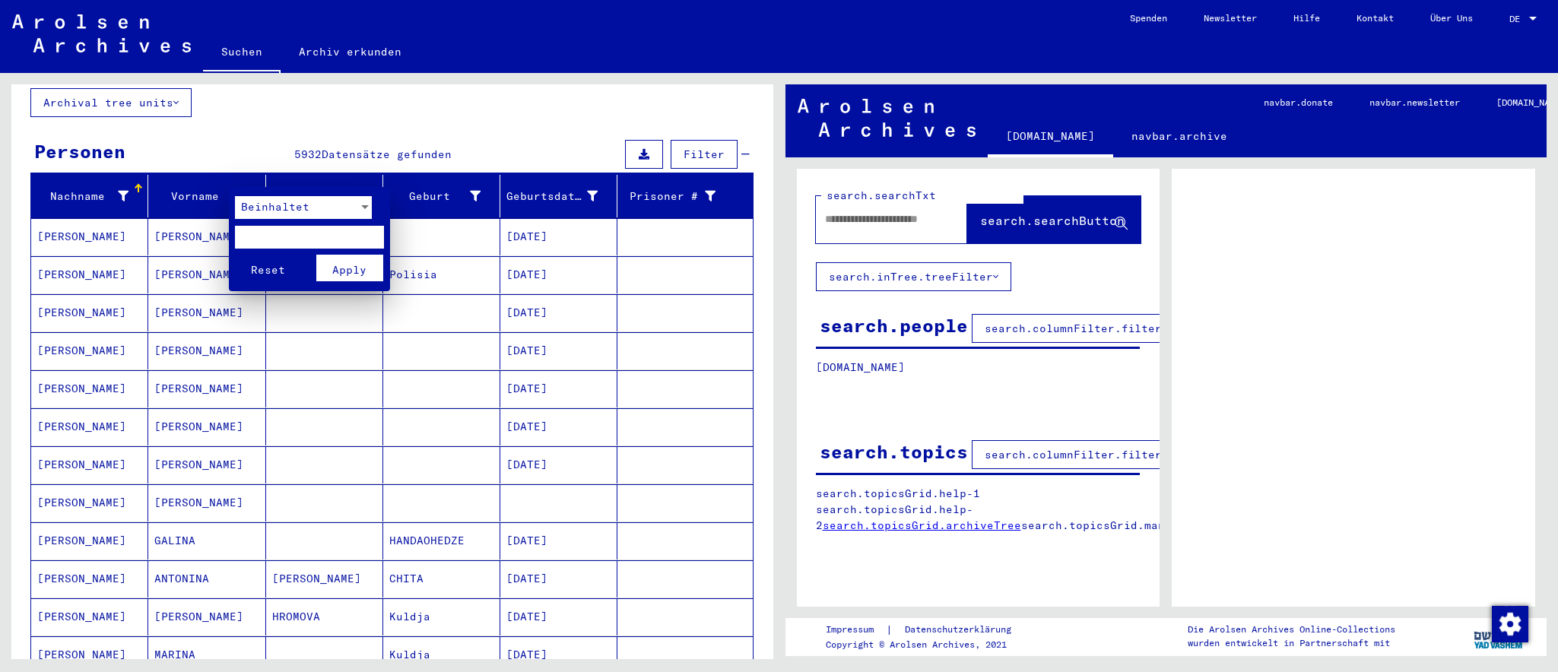
click at [1531, 17] on div at bounding box center [779, 336] width 1558 height 672
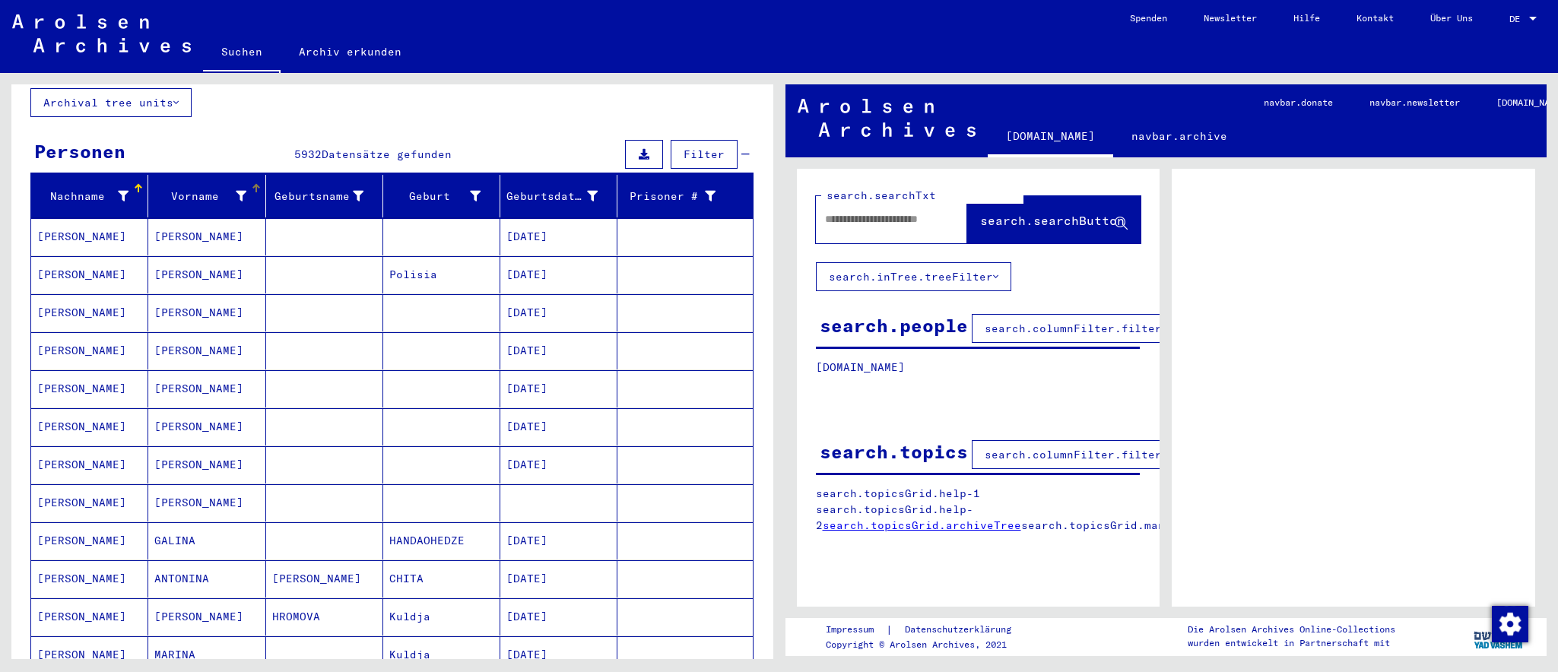
click at [1520, 18] on span "DE" at bounding box center [1518, 19] width 17 height 11
click at [1505, 55] on span "Deutsch" at bounding box center [1494, 53] width 37 height 11
click at [1510, 21] on mat-select-trigger "DE" at bounding box center [1515, 18] width 11 height 11
click at [1504, 30] on span "English" at bounding box center [1494, 26] width 37 height 11
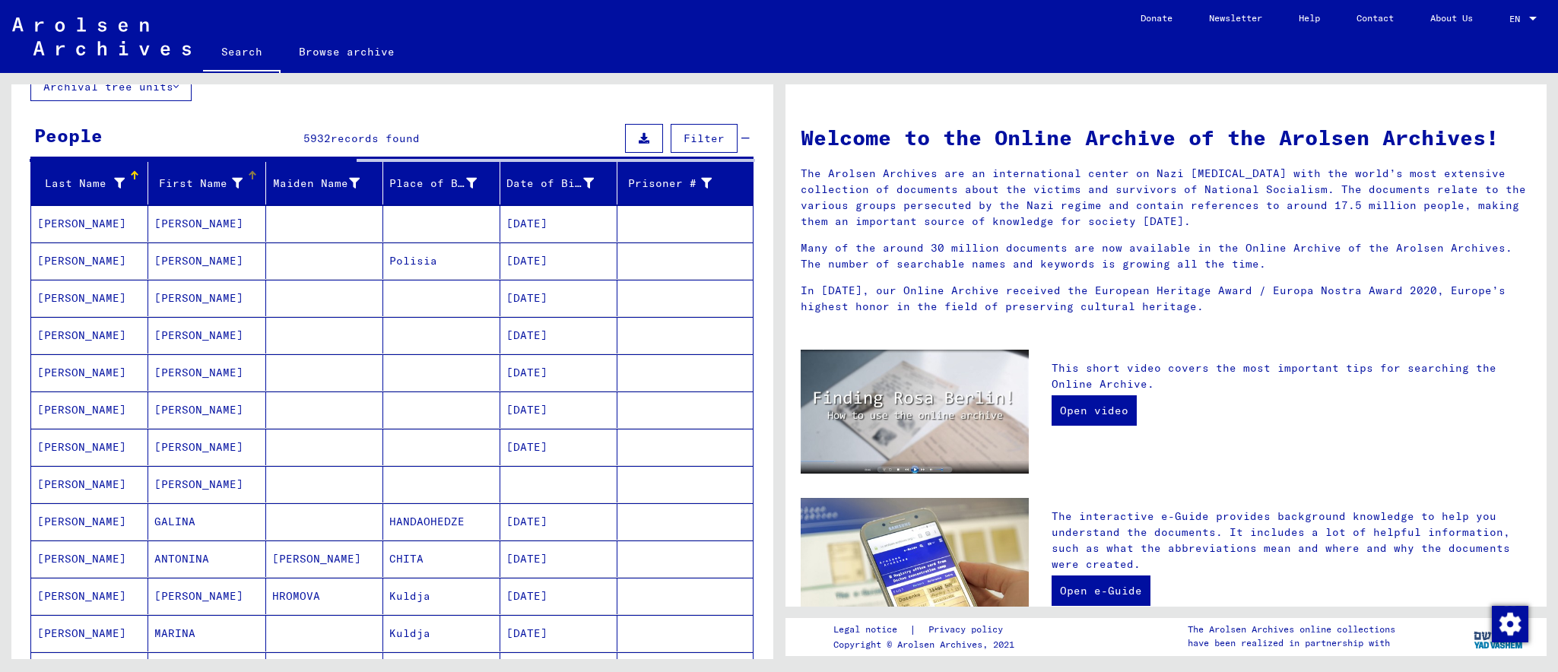
click at [232, 179] on div at bounding box center [237, 184] width 11 height 16
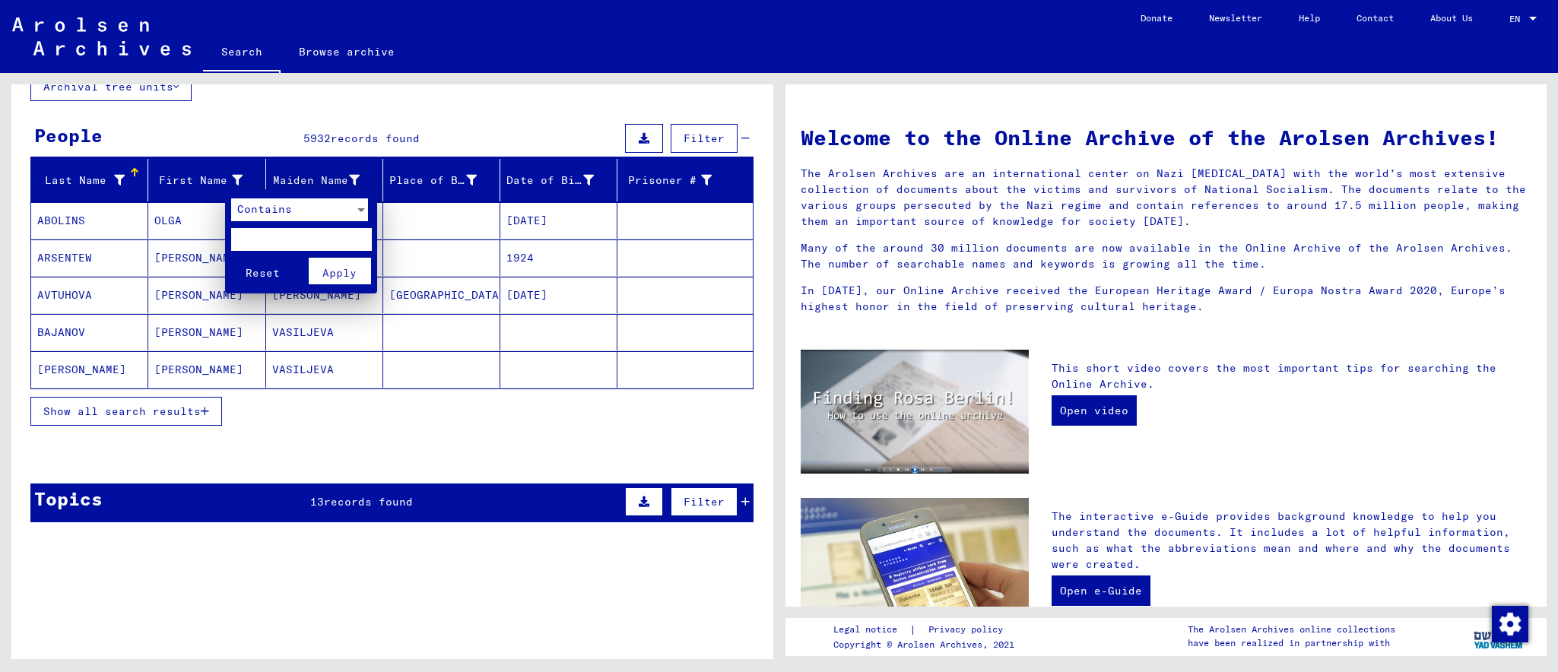
click at [255, 230] on input "text" at bounding box center [301, 239] width 141 height 23
type input "*"
type input "***"
click at [331, 273] on span "Apply" at bounding box center [339, 273] width 34 height 14
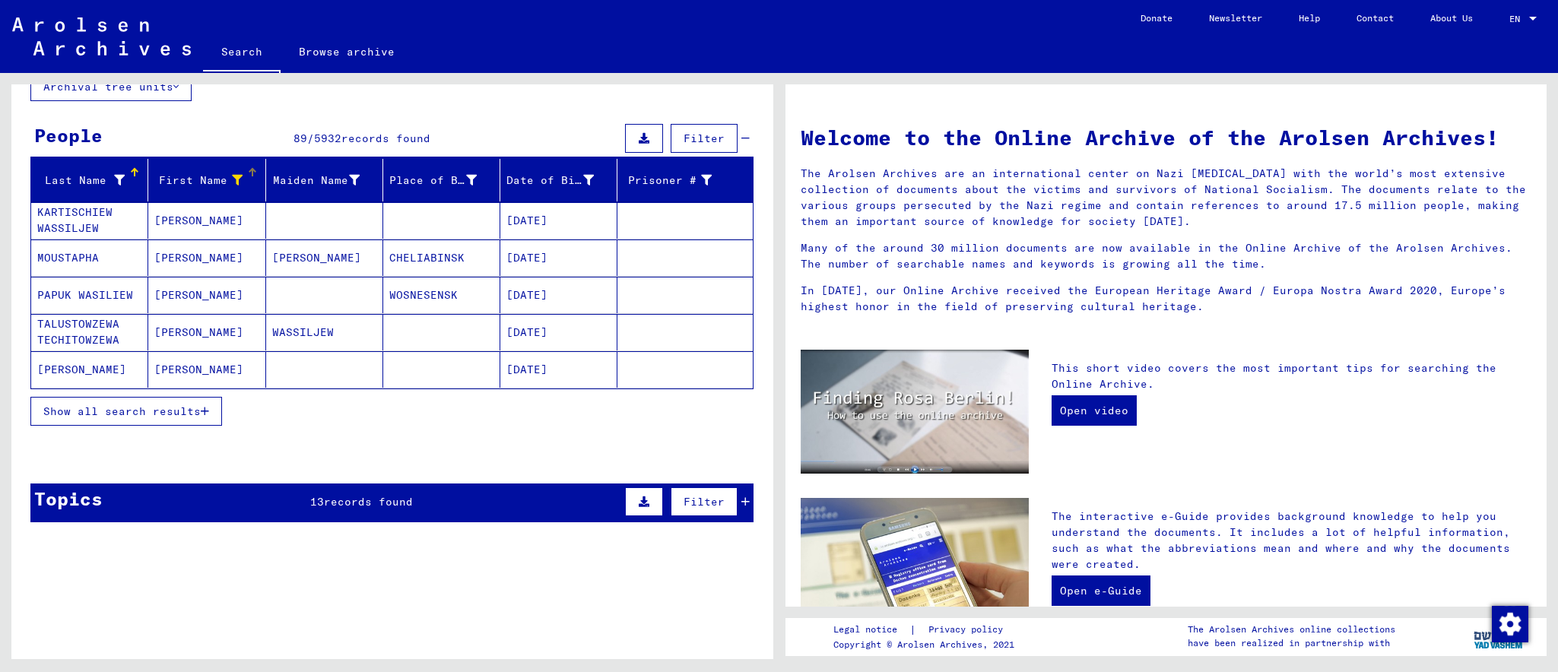
click at [136, 407] on button "Show all search results" at bounding box center [126, 411] width 192 height 29
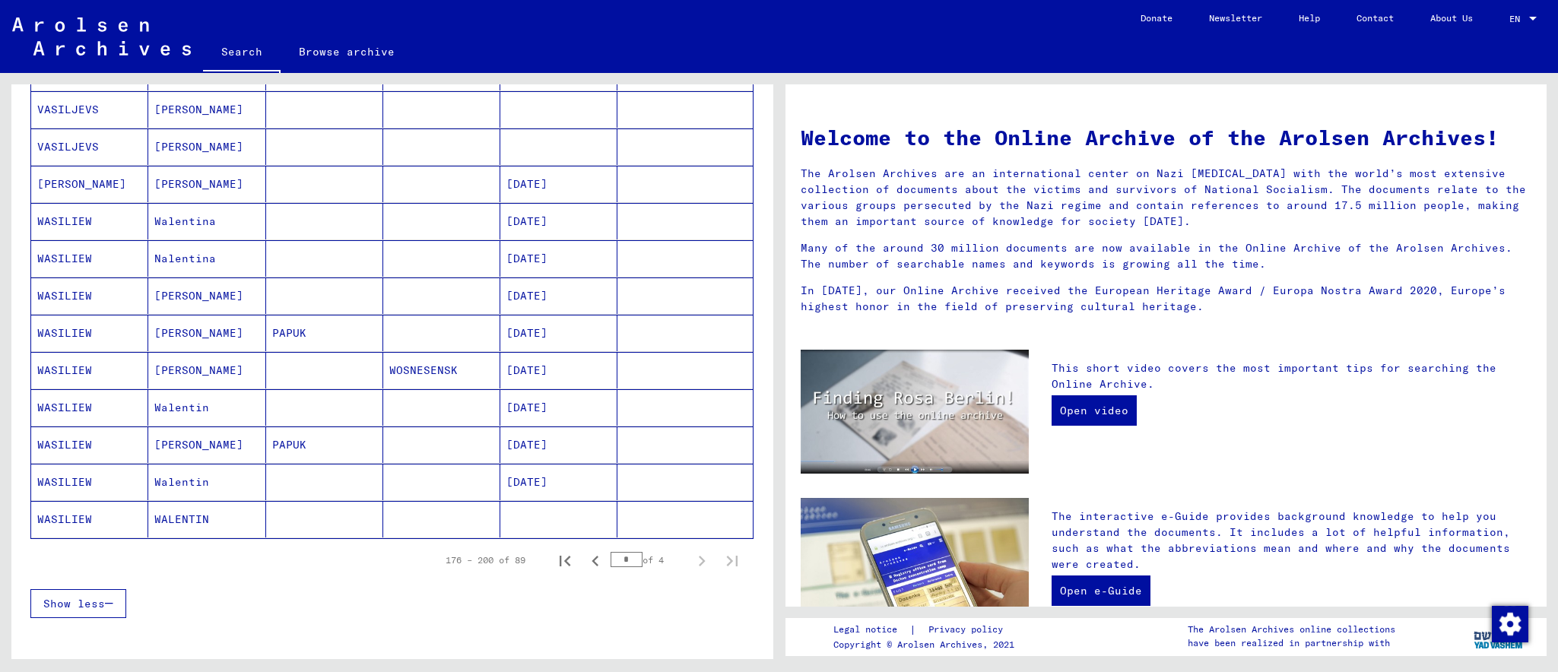
scroll to position [708, 0]
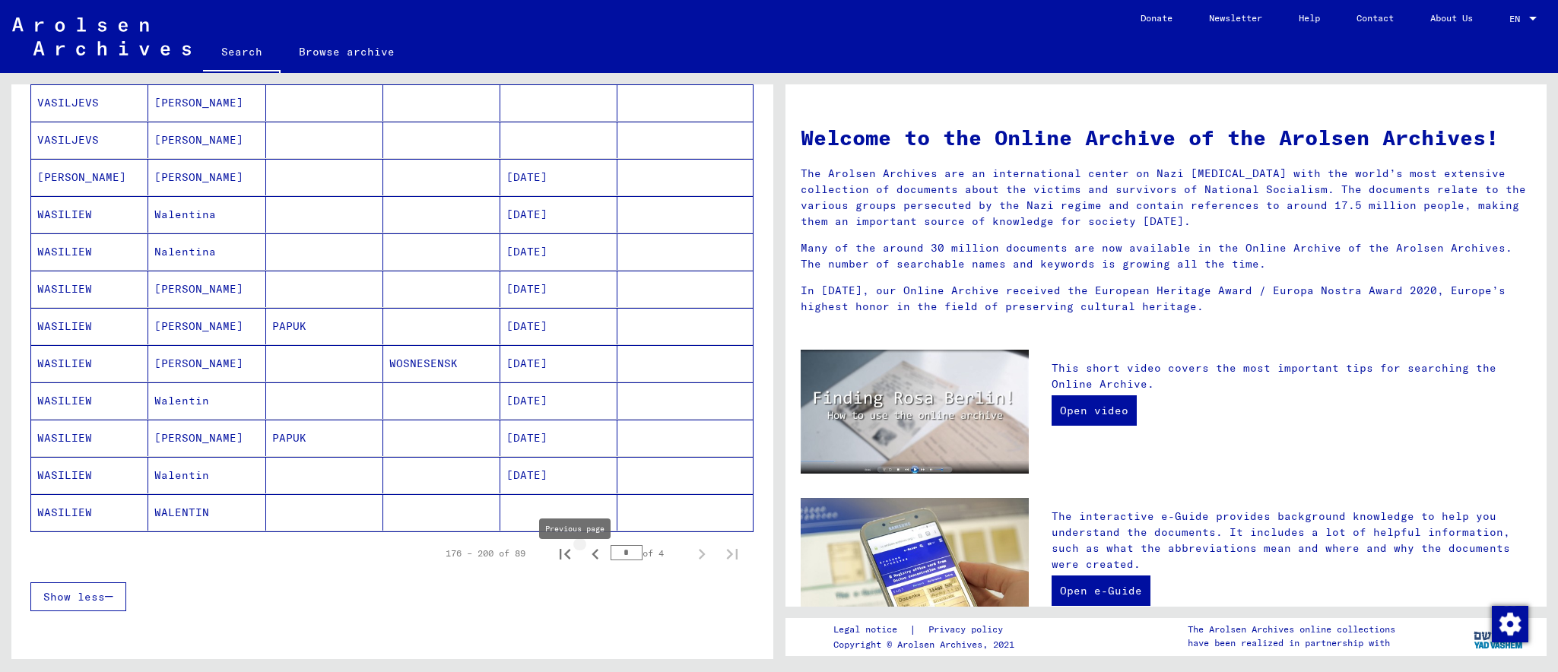
click at [585, 565] on icon "Previous page" at bounding box center [595, 554] width 21 height 21
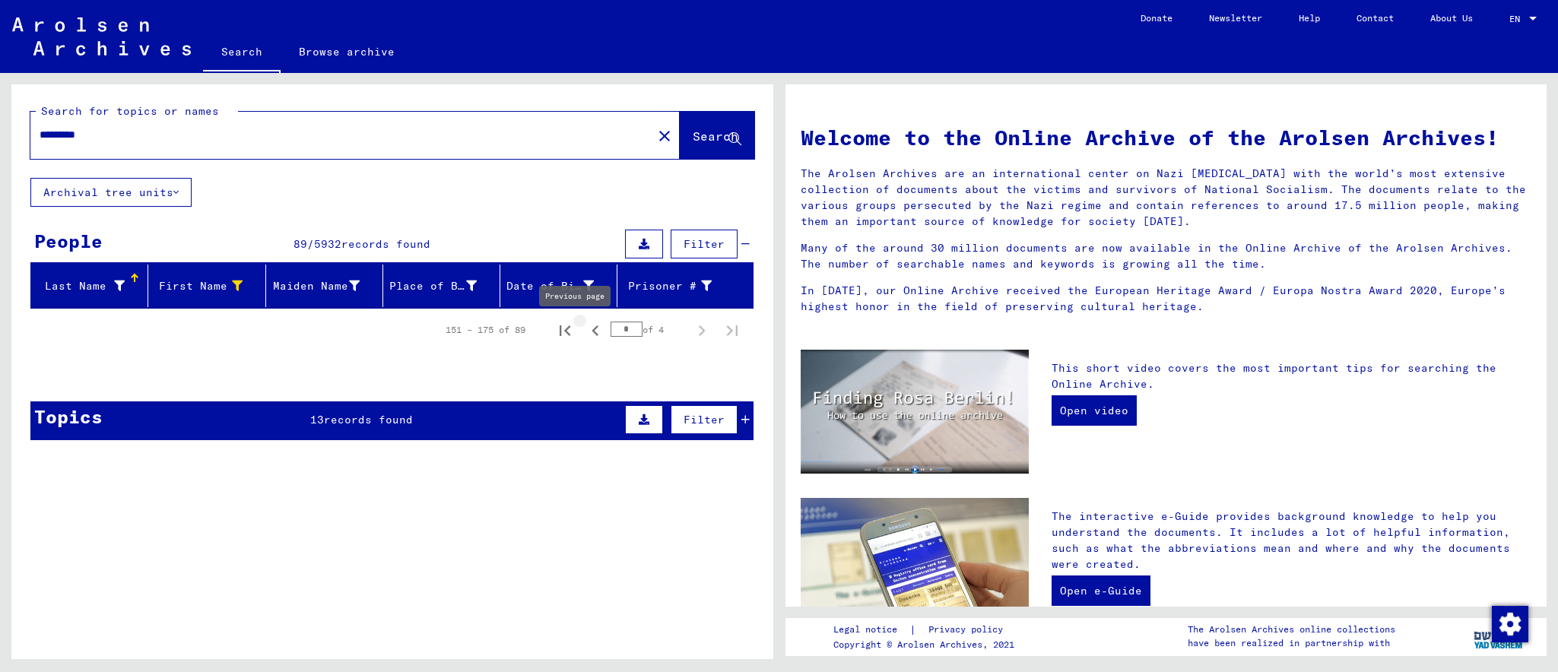
click at [592, 331] on icon "Previous page" at bounding box center [595, 331] width 7 height 11
type input "*"
click at [218, 419] on div "Topics 13 records found Filter" at bounding box center [391, 421] width 723 height 39
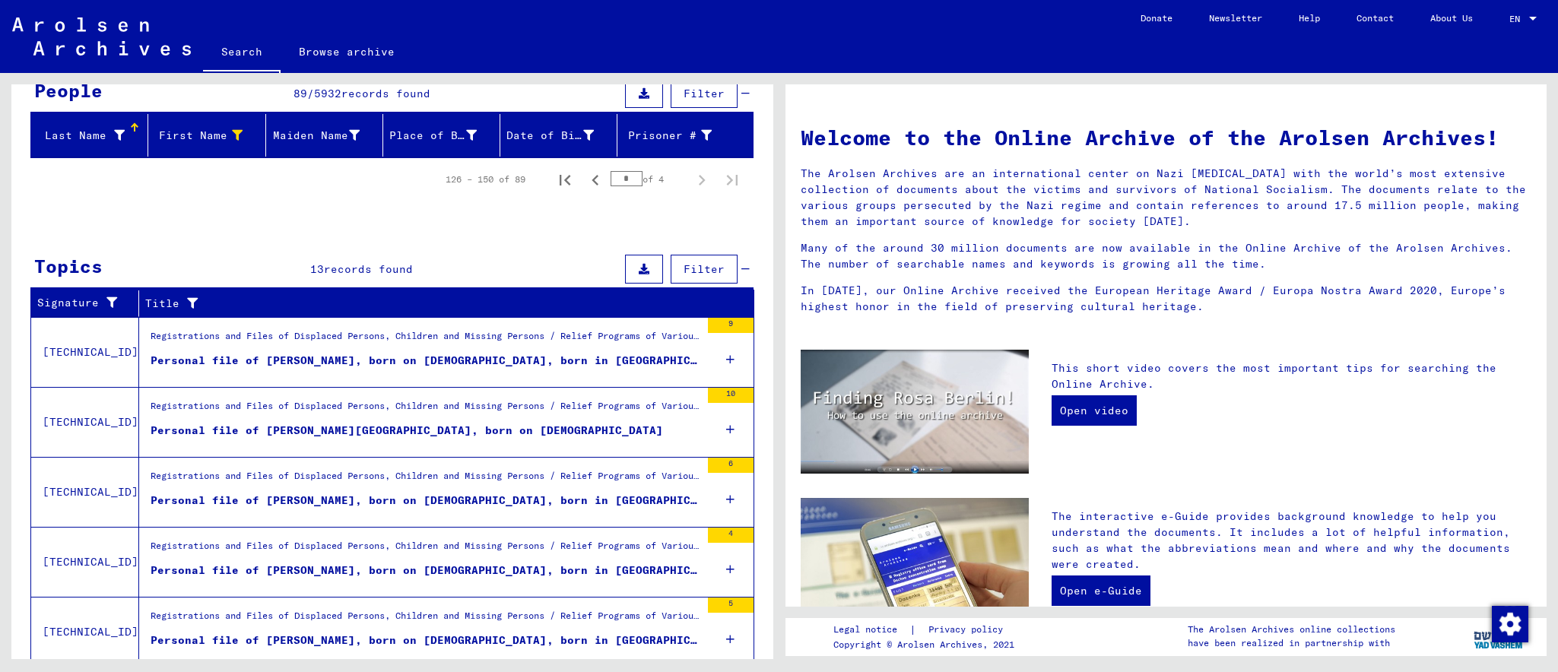
scroll to position [210, 0]
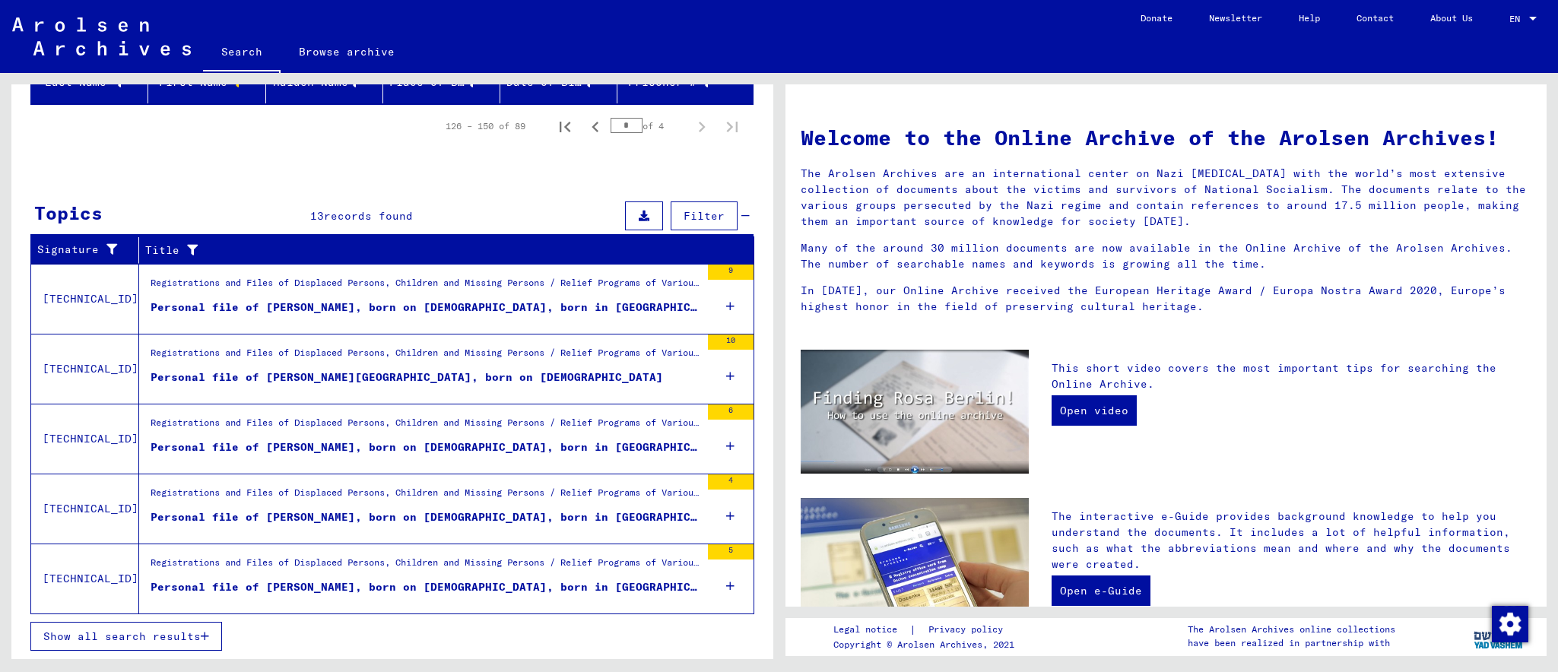
click at [164, 637] on span "Show all search results" at bounding box center [121, 637] width 157 height 14
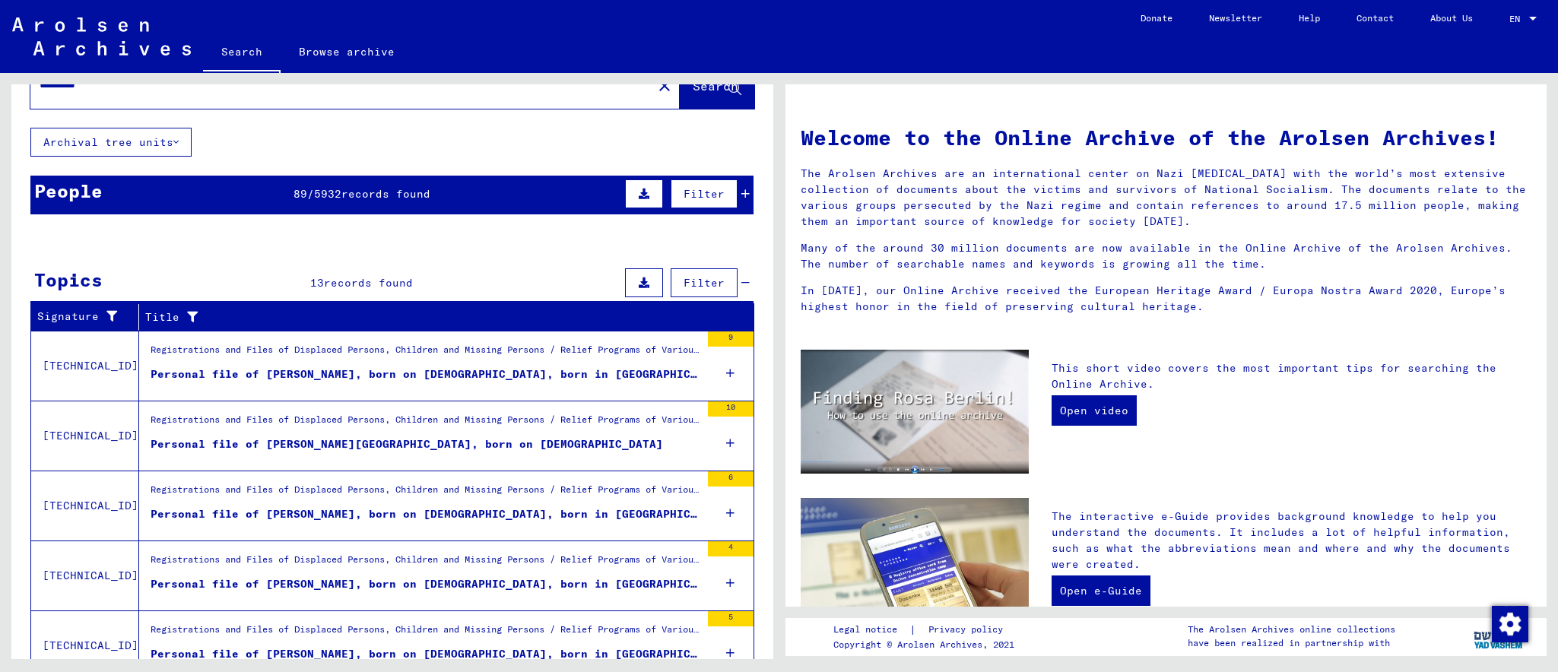
scroll to position [0, 0]
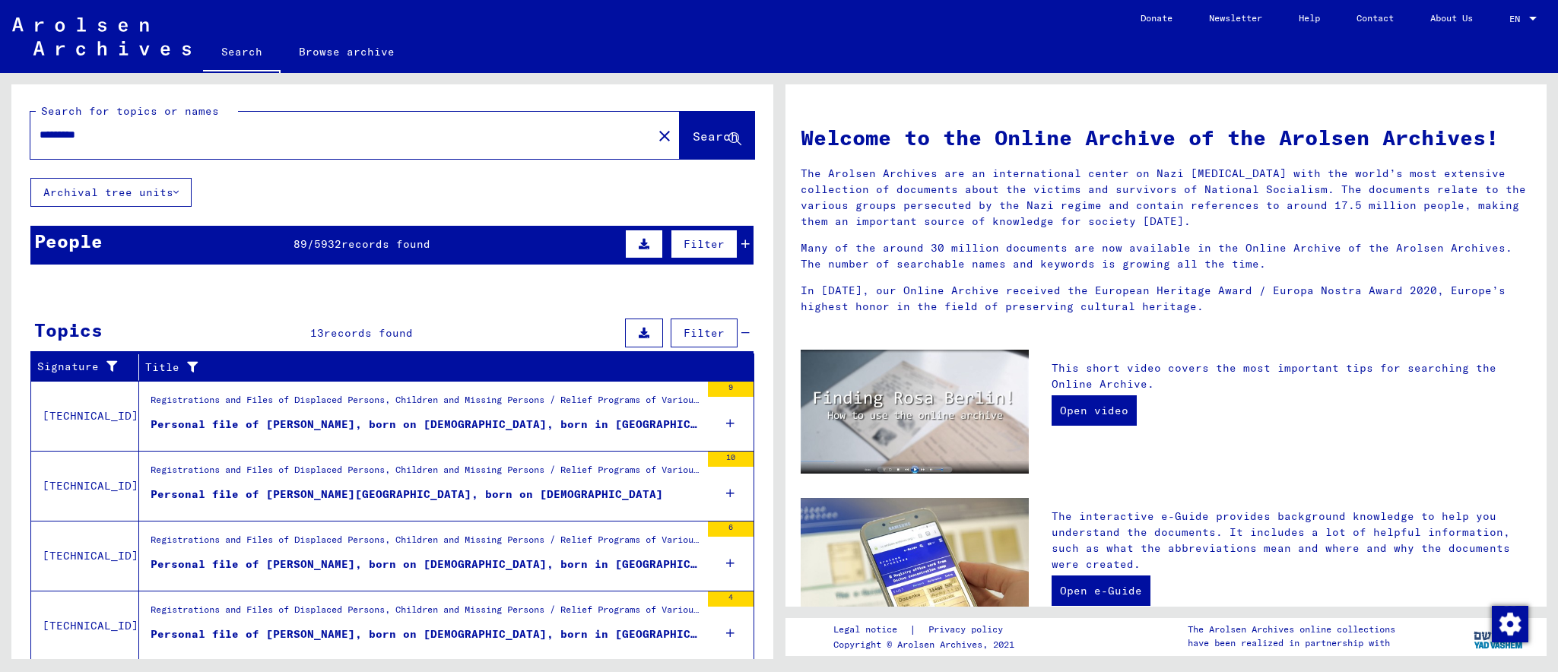
drag, startPoint x: 41, startPoint y: 127, endPoint x: 0, endPoint y: 127, distance: 41.1
click at [11, 127] on div "Search for topics or names ********* close Search Archival tree units People 89…" at bounding box center [392, 377] width 762 height 586
click at [98, 141] on input "*********" at bounding box center [337, 135] width 595 height 16
type input "*********"
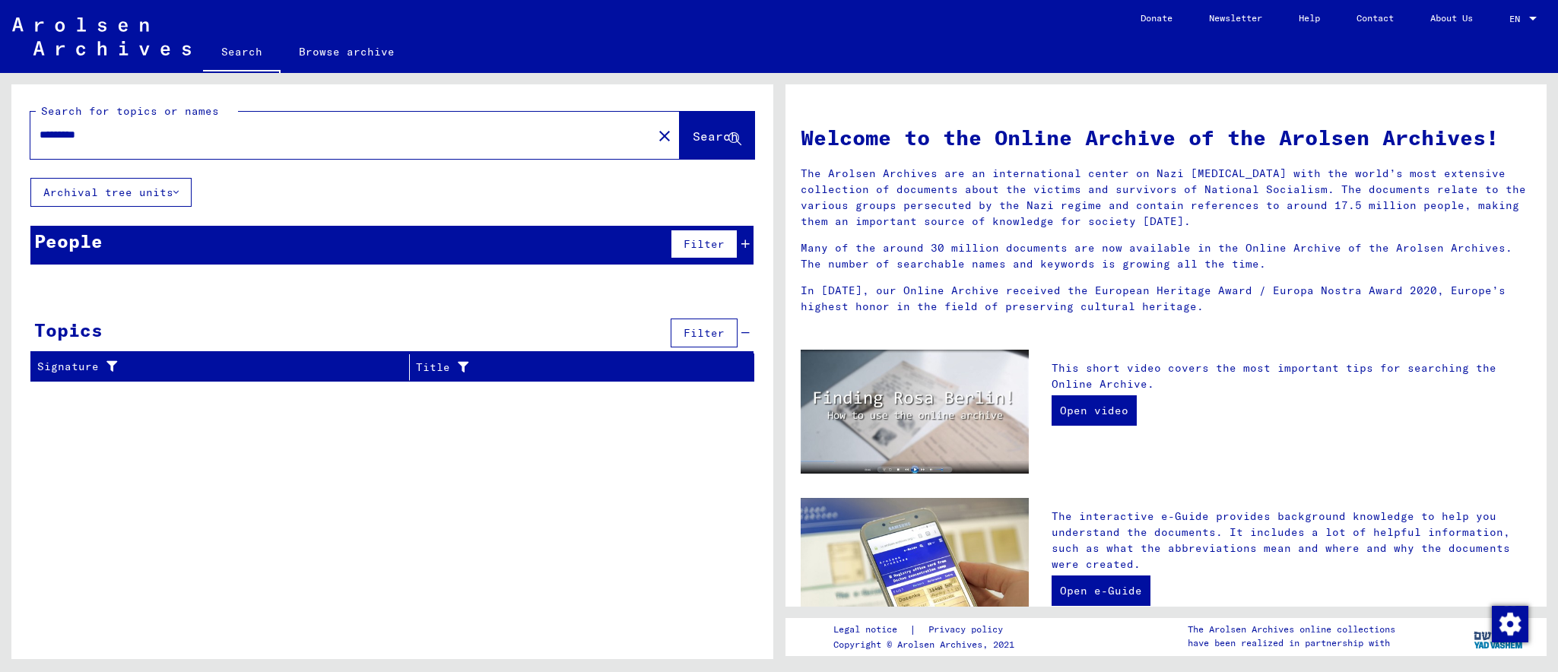
click at [518, 240] on div "People Filter" at bounding box center [391, 245] width 723 height 39
